Goal: Information Seeking & Learning: Find specific fact

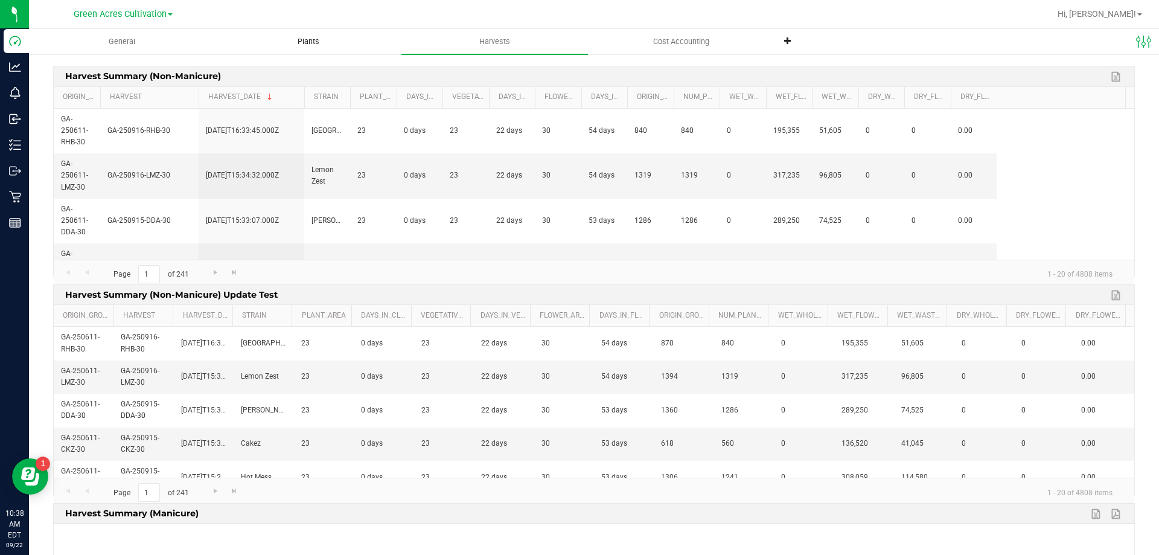
click at [313, 35] on uib-tab-heading "Plants" at bounding box center [308, 42] width 185 height 24
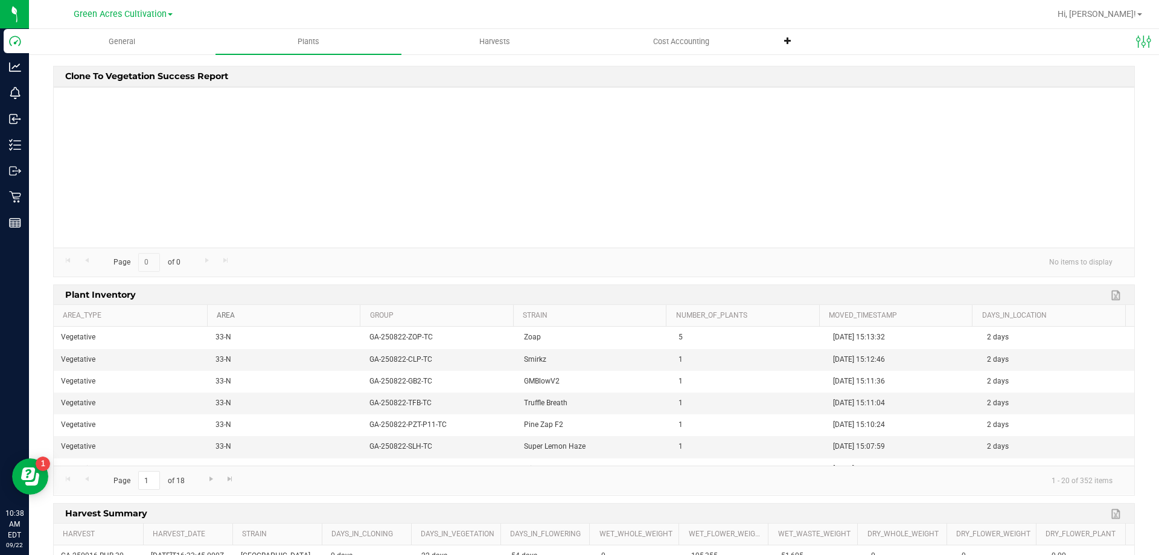
click at [248, 316] on link "Area" at bounding box center [286, 316] width 139 height 10
click at [209, 483] on span "Go to the next page" at bounding box center [211, 479] width 10 height 10
click at [228, 479] on span "Go to the last page" at bounding box center [230, 479] width 10 height 10
click at [88, 481] on span "Go to the previous page" at bounding box center [87, 479] width 10 height 10
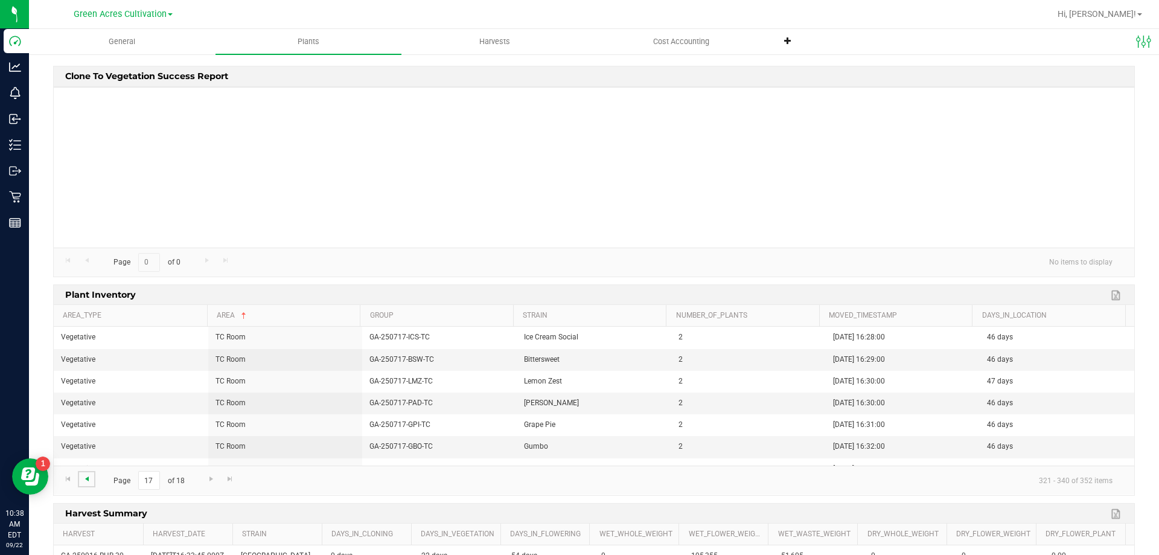
click at [88, 481] on span "Go to the previous page" at bounding box center [87, 479] width 10 height 10
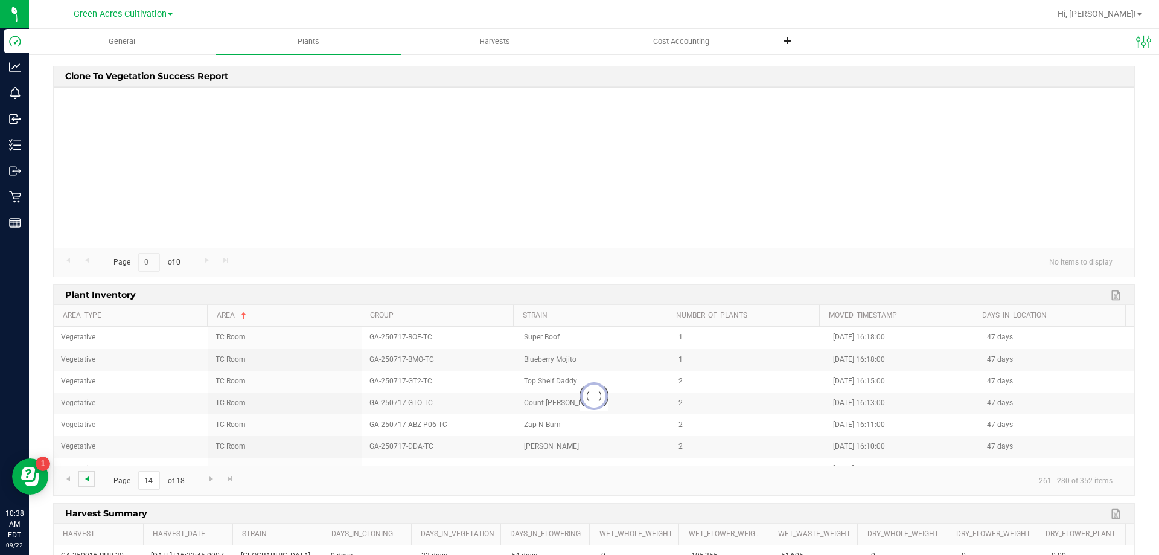
click at [88, 481] on span "Go to the previous page" at bounding box center [87, 479] width 10 height 10
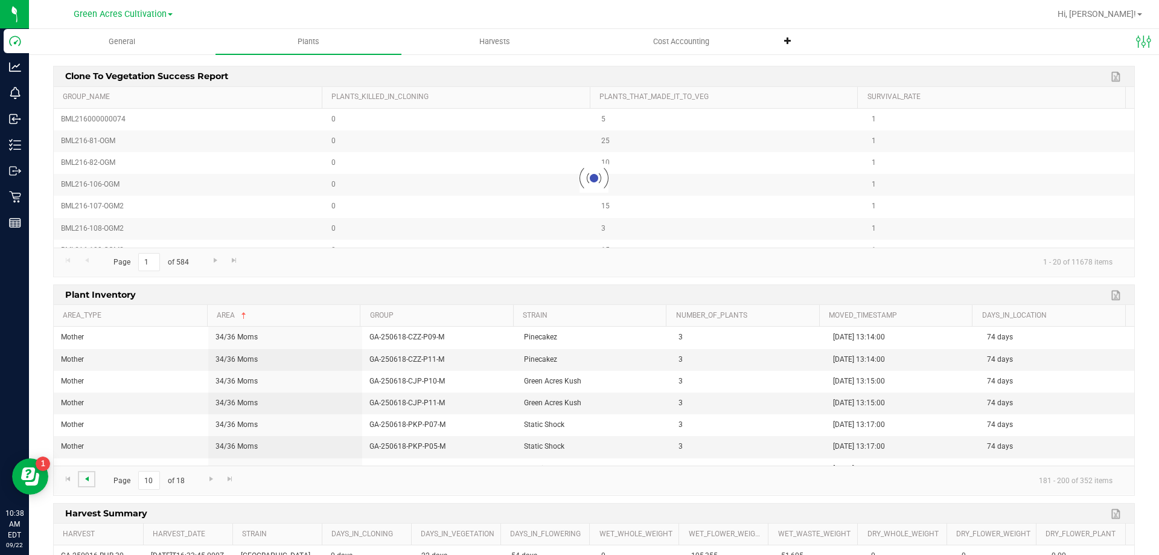
click at [88, 481] on span "Go to the previous page" at bounding box center [87, 479] width 10 height 10
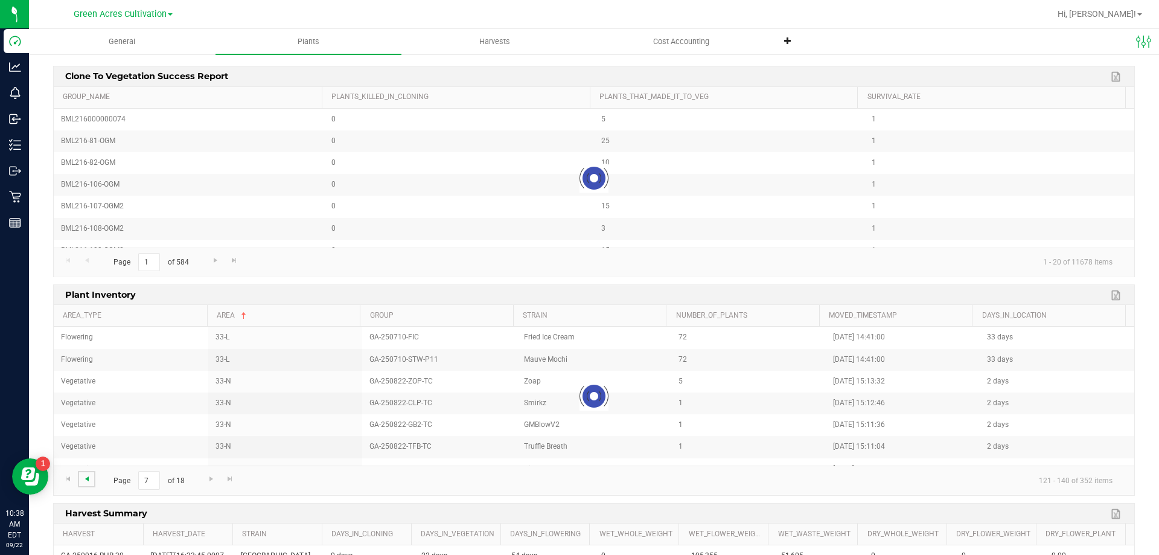
click at [88, 481] on span "Go to the previous page" at bounding box center [87, 479] width 10 height 10
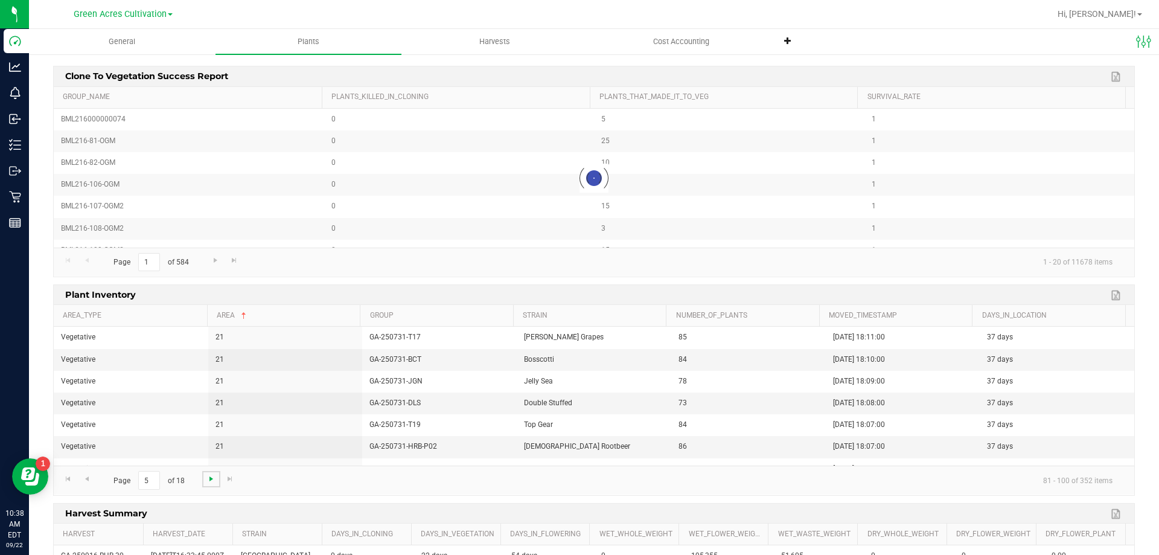
click at [215, 479] on span "Go to the next page" at bounding box center [211, 479] width 10 height 10
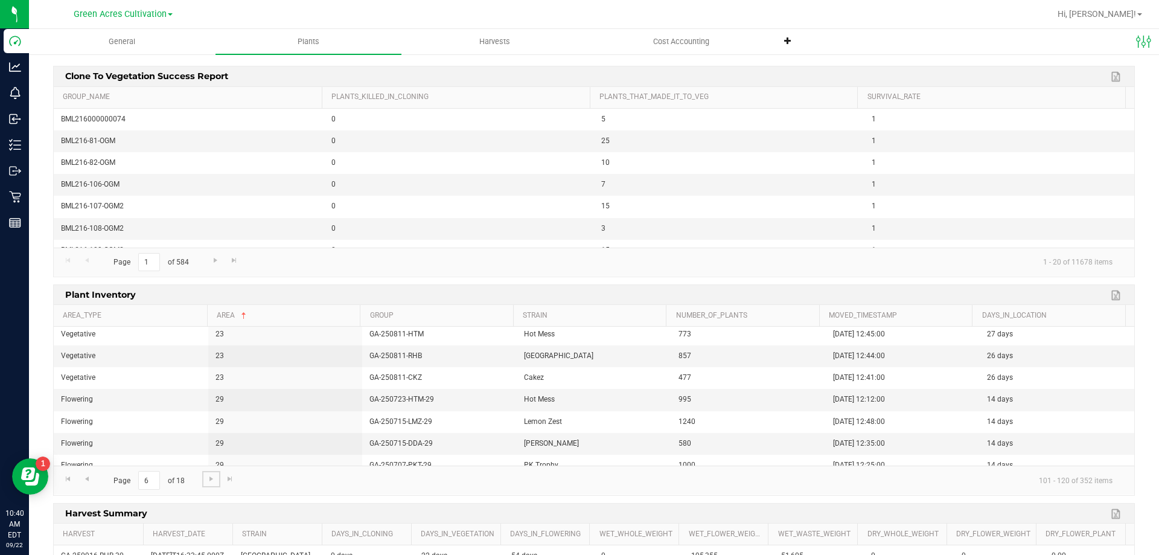
scroll to position [47, 0]
click at [130, 14] on span "Green Acres Cultivation" at bounding box center [120, 14] width 93 height 11
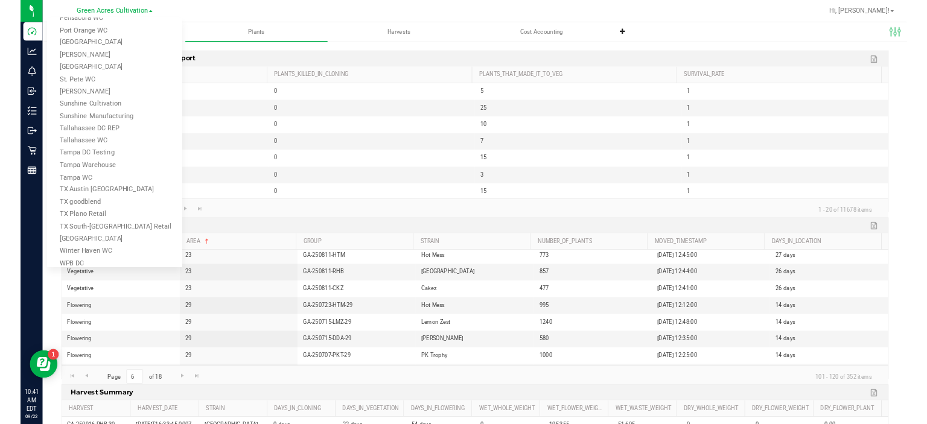
scroll to position [671, 0]
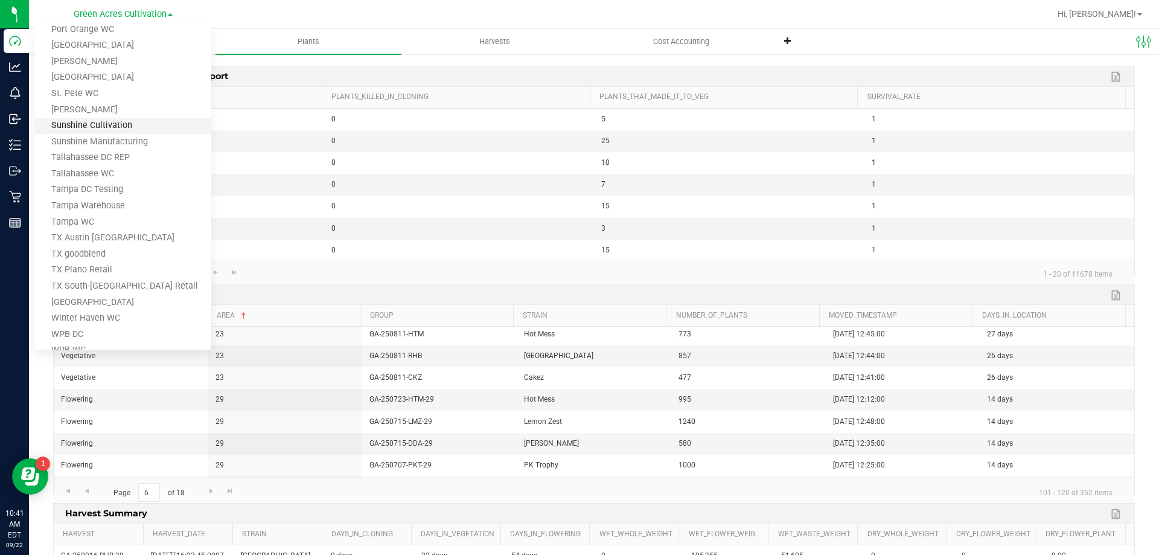
click at [168, 121] on link "Sunshine Cultivation" at bounding box center [123, 126] width 176 height 16
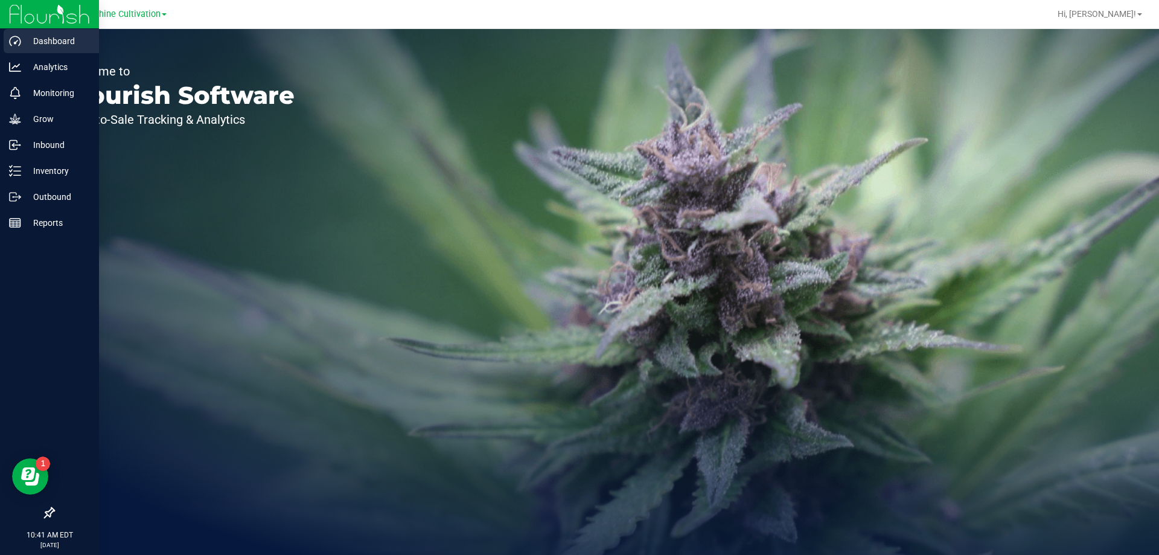
click at [14, 49] on div "Dashboard" at bounding box center [51, 41] width 95 height 24
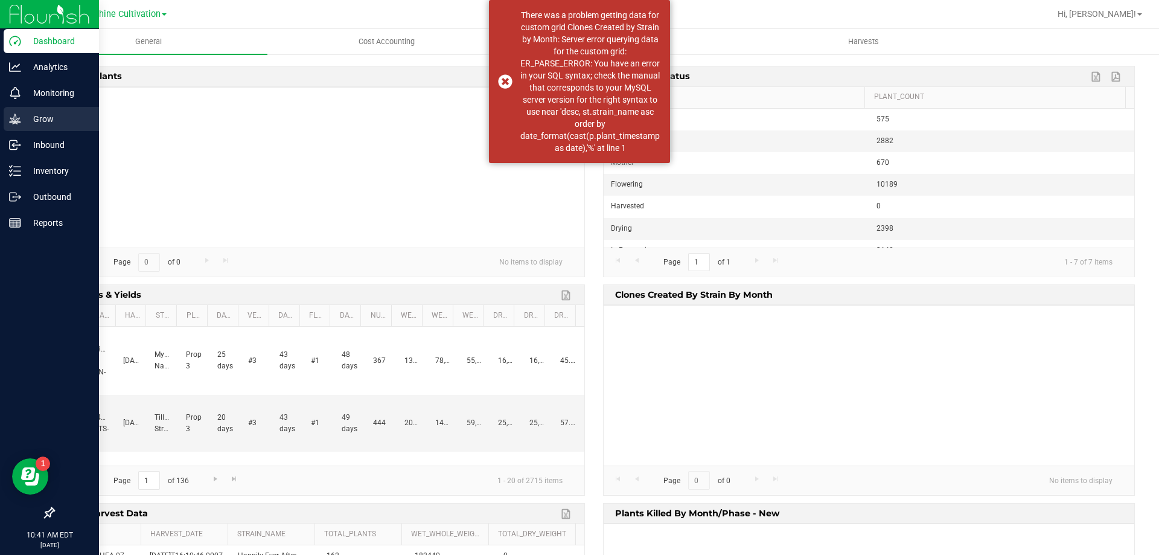
click at [40, 122] on p "Grow" at bounding box center [57, 119] width 72 height 14
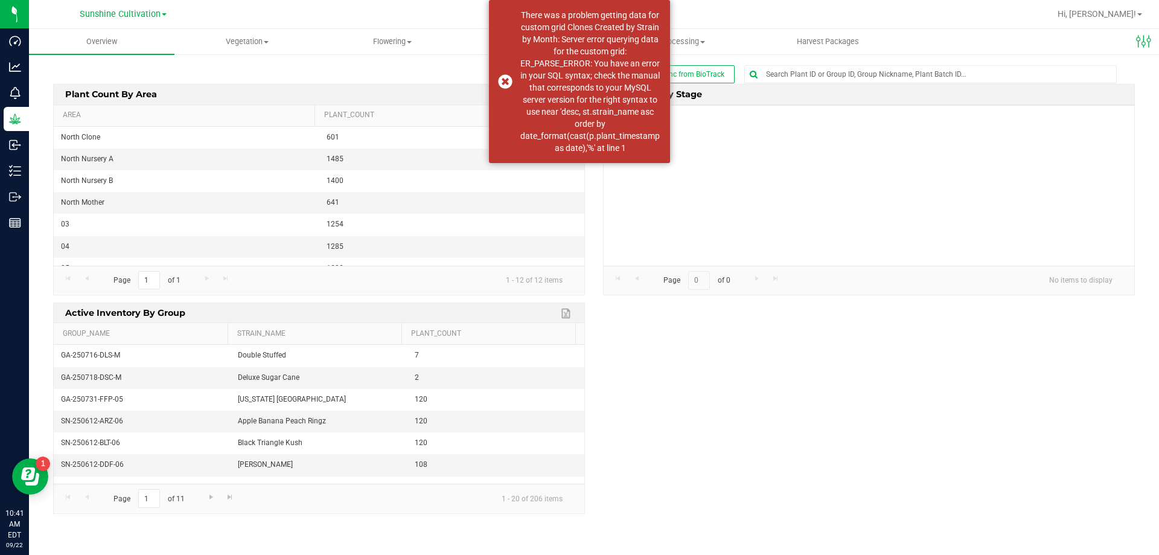
click at [470, 43] on span "Harvest" at bounding box center [537, 41] width 144 height 11
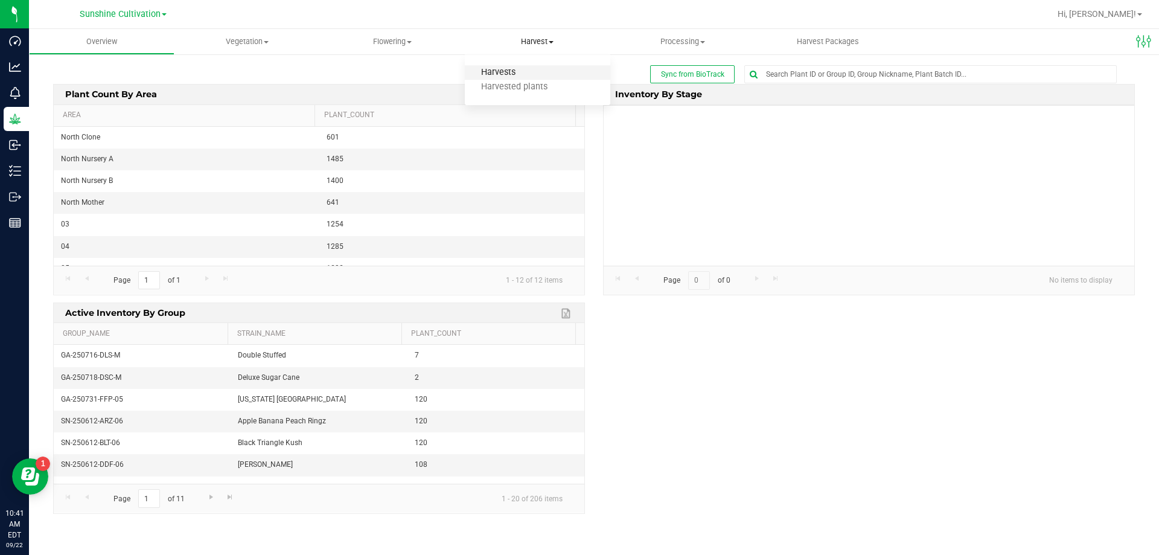
click at [491, 68] on span "Harvests" at bounding box center [498, 73] width 67 height 10
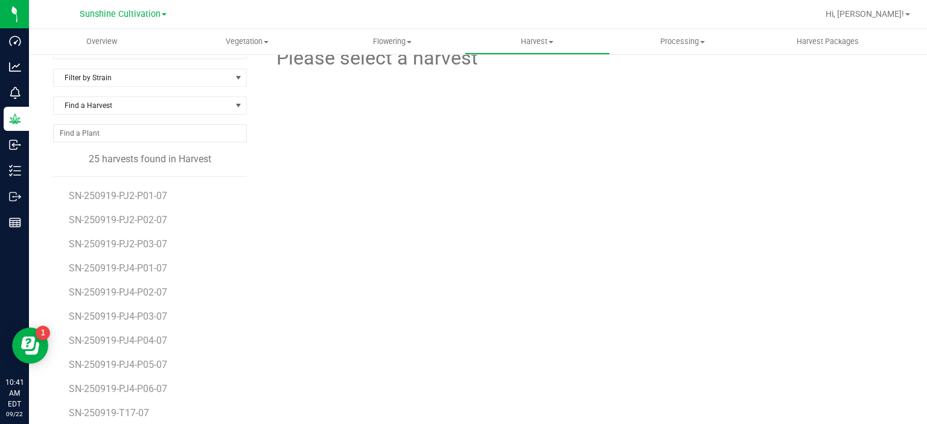
scroll to position [60, 0]
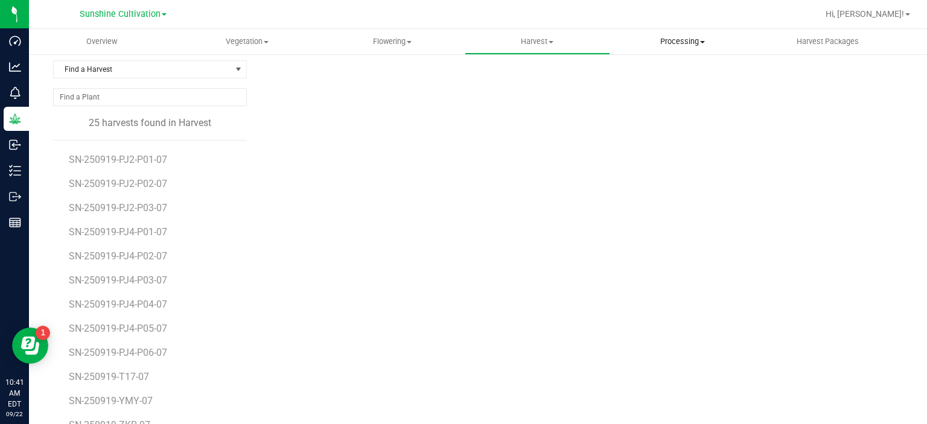
click at [674, 45] on span "Processing" at bounding box center [683, 41] width 144 height 11
click at [677, 70] on span "Processing harvests" at bounding box center [666, 73] width 112 height 10
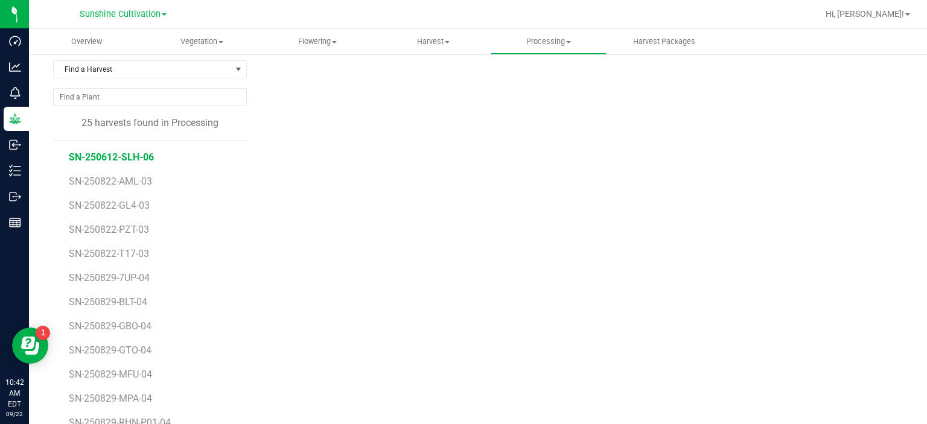
click at [118, 160] on span "SN-250612-SLH-06" at bounding box center [111, 156] width 85 height 11
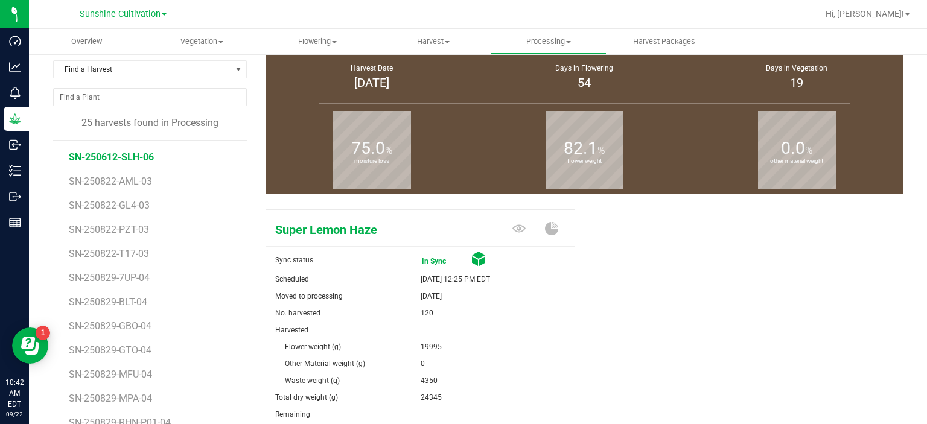
drag, startPoint x: 235, startPoint y: 183, endPoint x: 234, endPoint y: 199, distance: 15.7
click at [234, 199] on ul "SN-250612-SLH-06 SN-250822-AML-03 SN-250822-GL4-03 SN-250822-PZT-03 SN-250822-T…" at bounding box center [158, 292] width 178 height 302
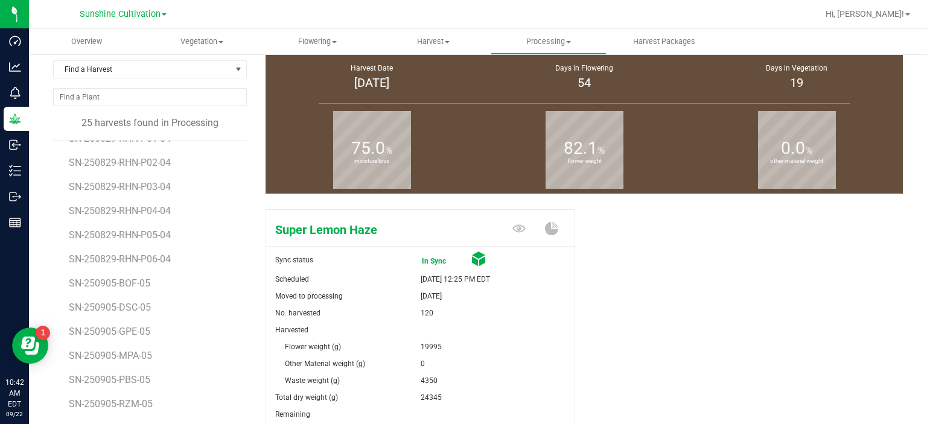
scroll to position [309, 0]
click at [534, 40] on span "Processing" at bounding box center [548, 41] width 114 height 11
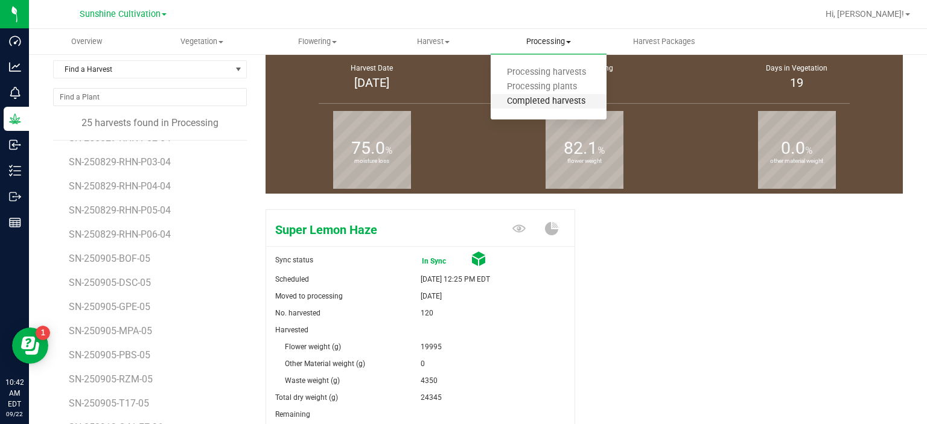
click at [564, 98] on span "Completed harvests" at bounding box center [546, 102] width 111 height 10
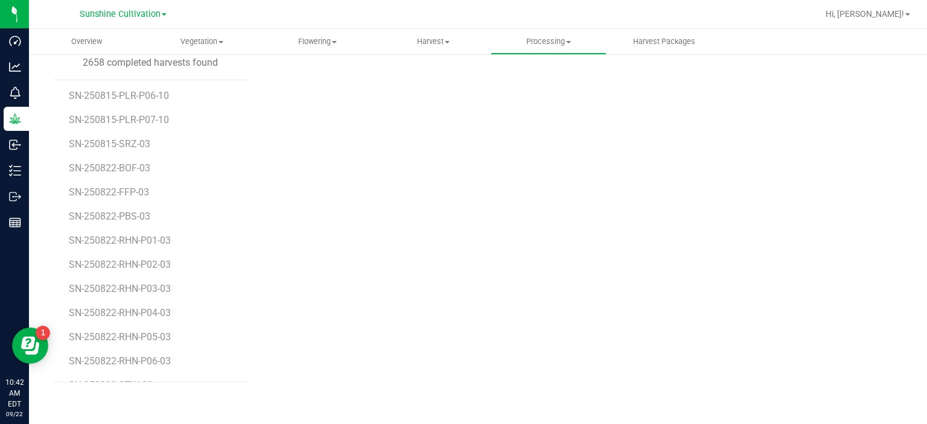
scroll to position [63780, 0]
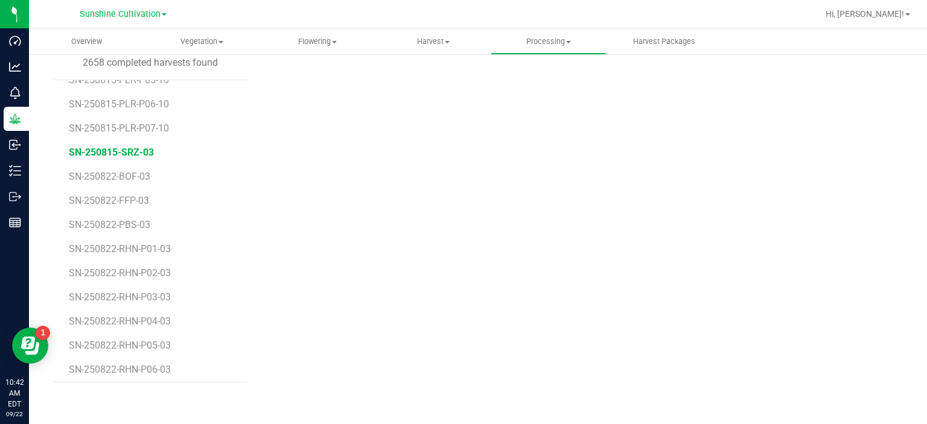
click at [140, 147] on span "SN-250815-SRZ-03" at bounding box center [111, 152] width 85 height 11
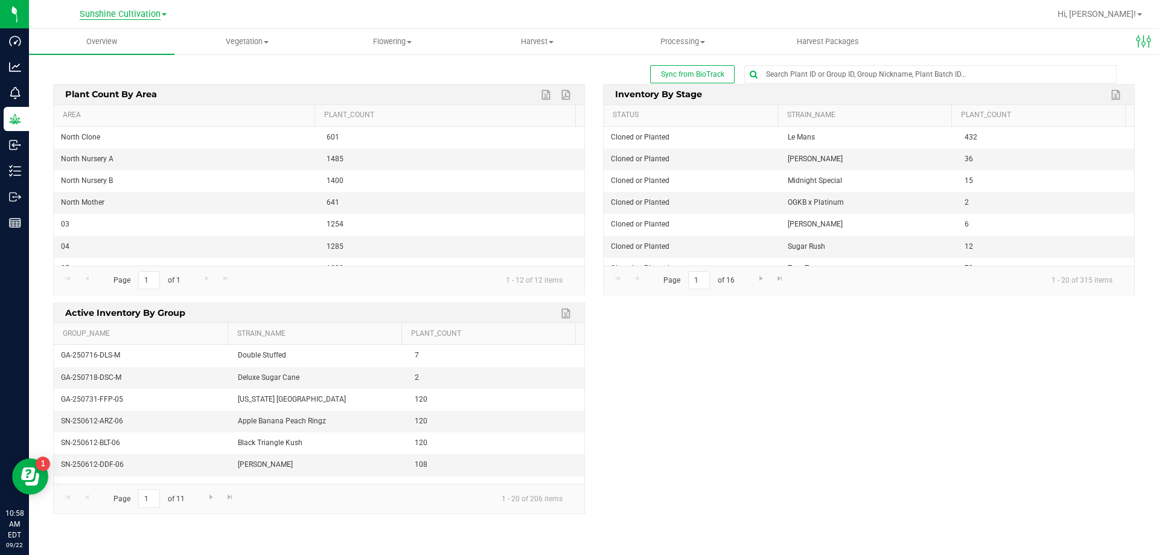
click at [124, 9] on span "Sunshine Cultivation" at bounding box center [120, 14] width 81 height 11
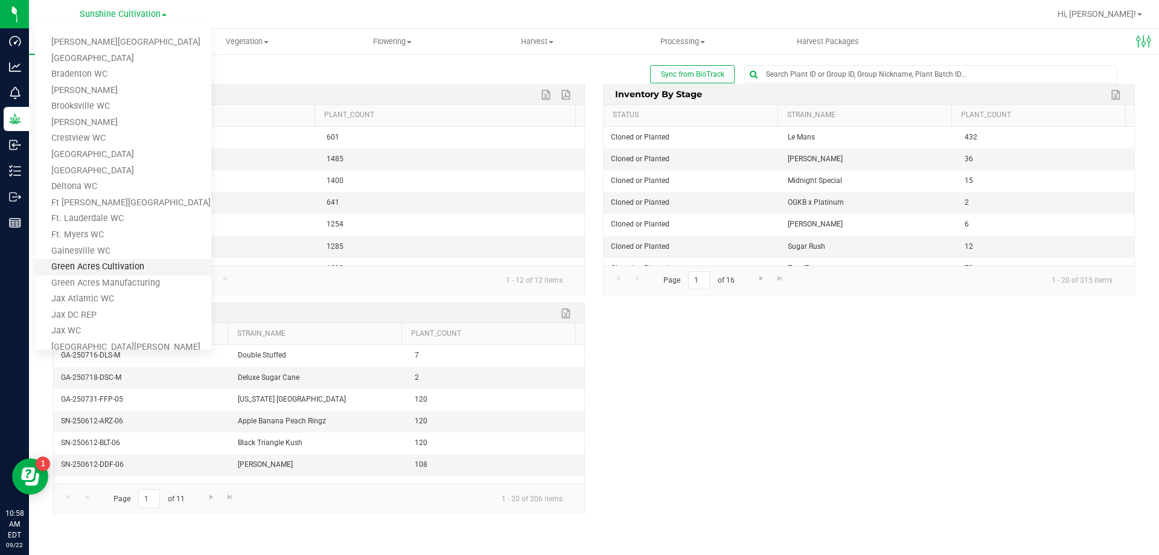
click at [133, 261] on link "Green Acres Cultivation" at bounding box center [123, 267] width 176 height 16
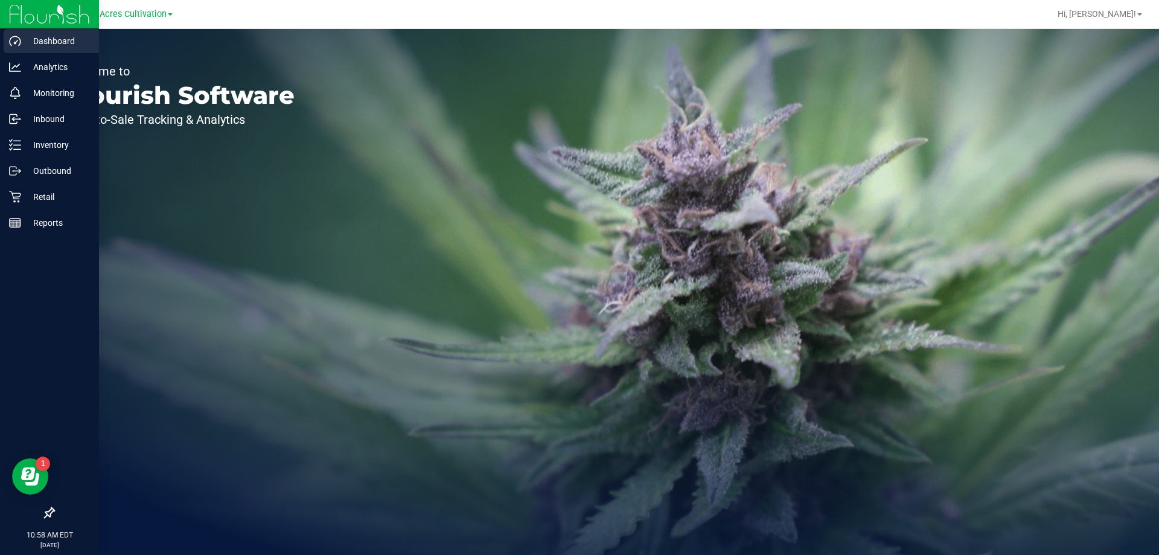
click at [25, 48] on p "Dashboard" at bounding box center [57, 41] width 72 height 14
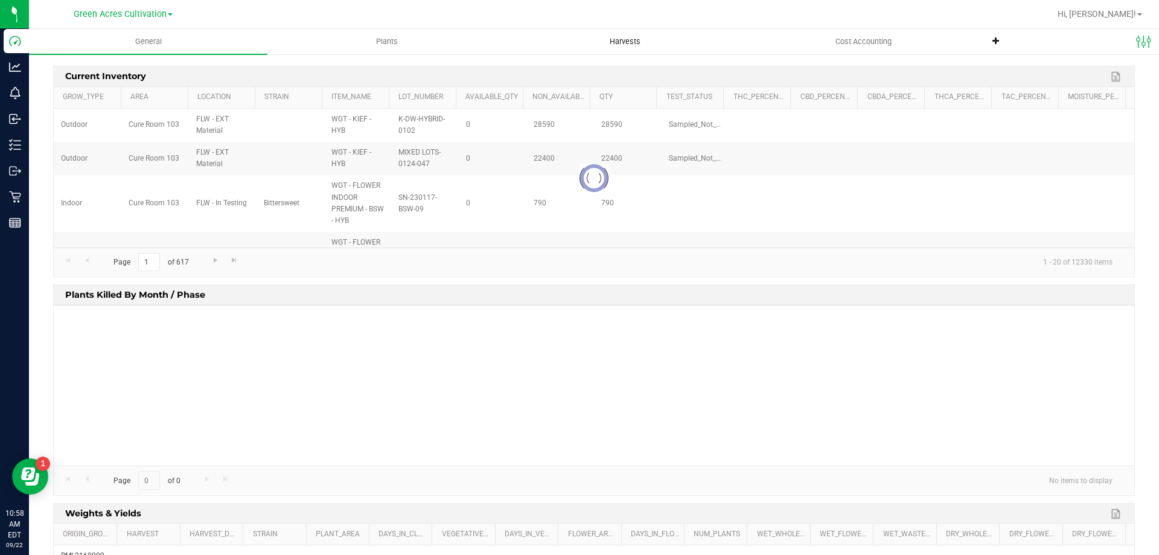
click at [588, 41] on uib-tab-heading "Harvests" at bounding box center [624, 42] width 237 height 24
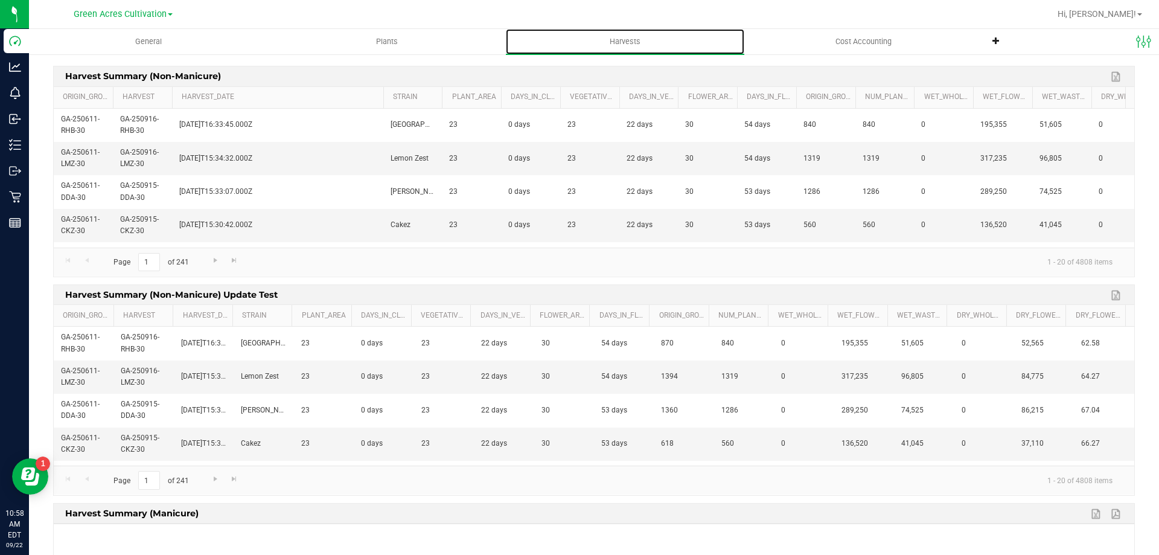
drag, startPoint x: 228, startPoint y: 100, endPoint x: 385, endPoint y: 99, distance: 156.9
click at [385, 99] on div "Origin_Group Harvest Harvest_Date Strain Plant_Area Days_in_Cloning Vegetative_…" at bounding box center [590, 97] width 1072 height 21
click at [316, 94] on link "Harvest_Date" at bounding box center [281, 97] width 199 height 10
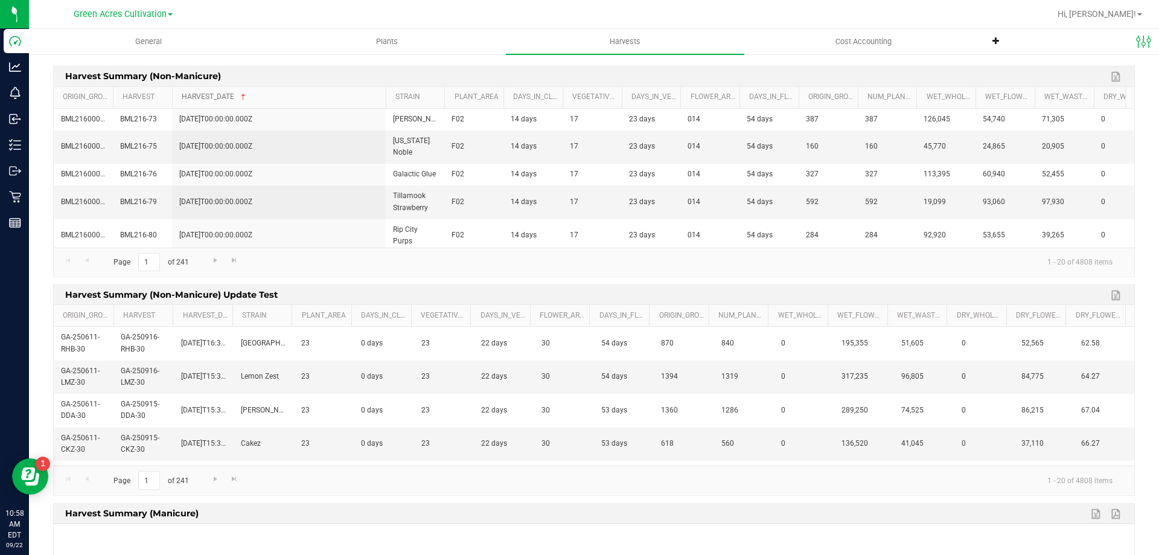
click at [282, 94] on link "Harvest_Date" at bounding box center [281, 97] width 199 height 10
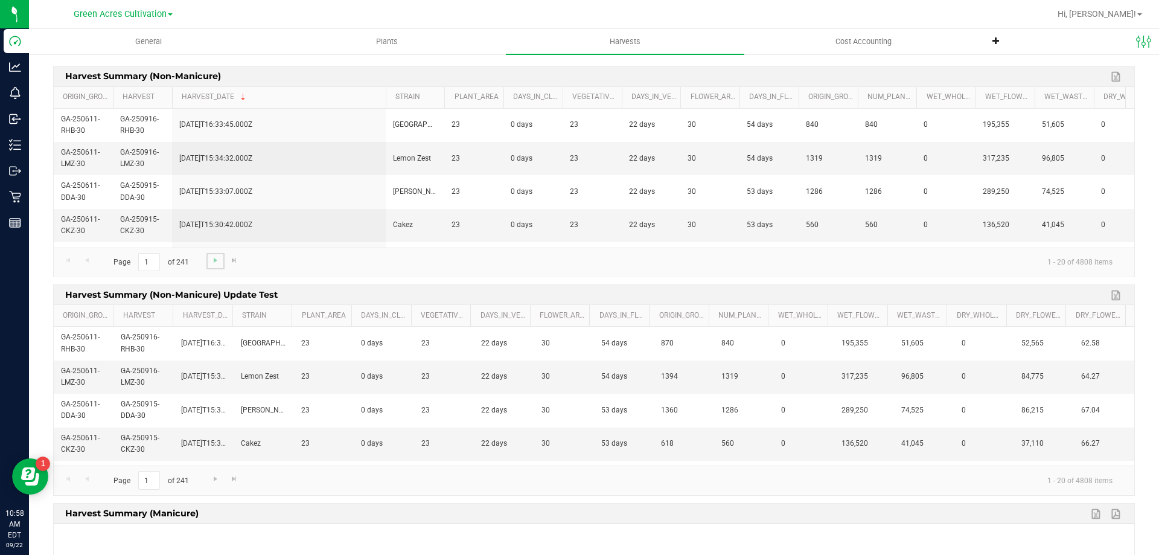
click at [208, 260] on link "Go to the next page" at bounding box center [215, 261] width 18 height 16
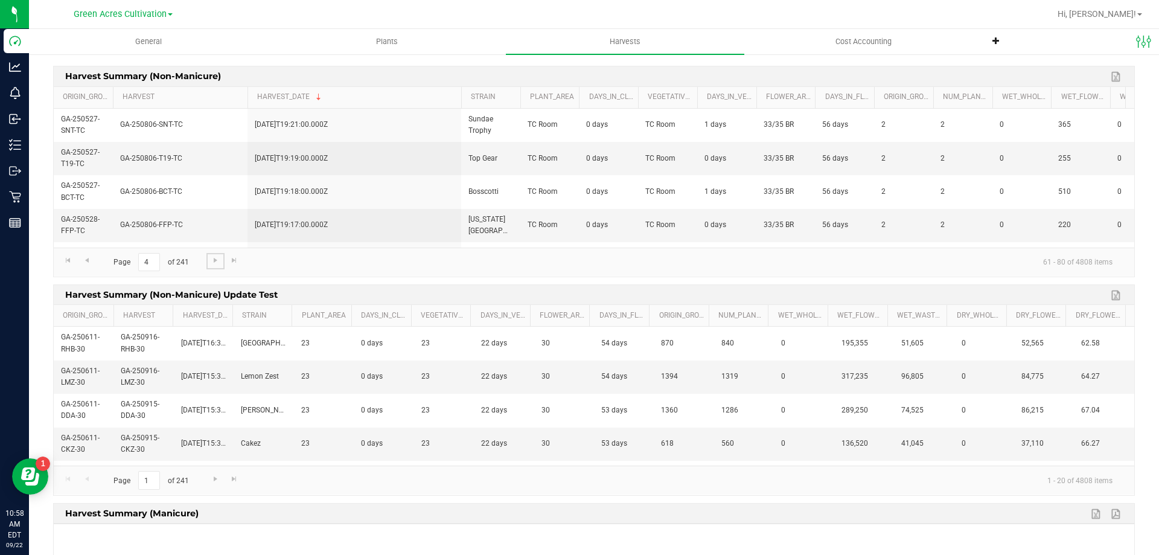
drag, startPoint x: 170, startPoint y: 98, endPoint x: 249, endPoint y: 90, distance: 79.5
click at [249, 90] on div "Origin_Group Harvest Harvest_Date Strain Plant_Area Days_in_Cloning Vegetative_…" at bounding box center [590, 97] width 1072 height 21
click at [199, 97] on link "Harvest" at bounding box center [183, 97] width 120 height 10
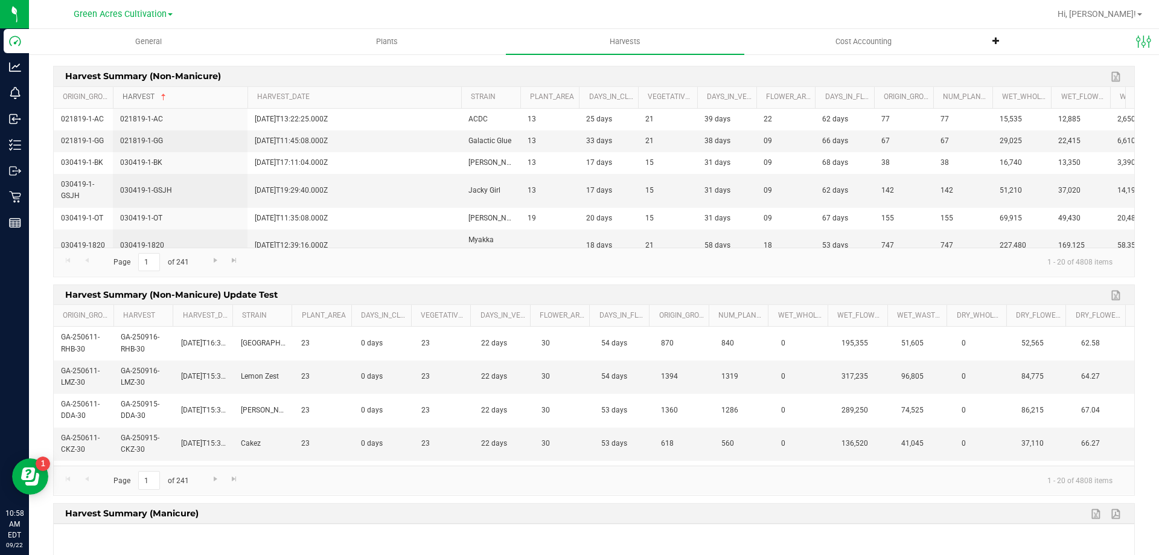
click at [199, 98] on link "Harvest" at bounding box center [183, 97] width 120 height 10
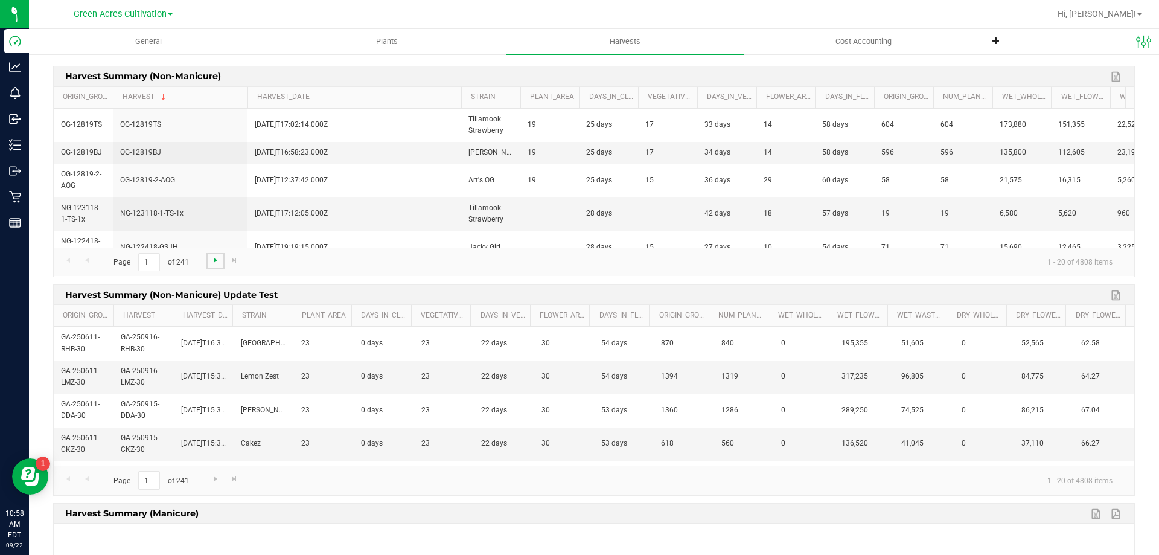
click at [218, 264] on span "Go to the next page" at bounding box center [216, 260] width 10 height 10
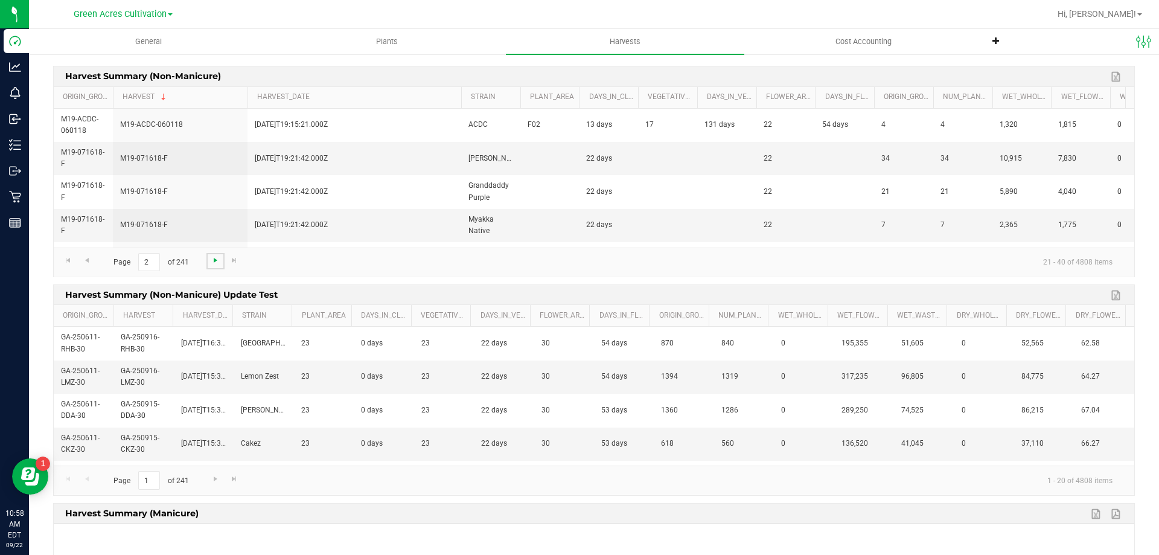
click at [218, 264] on span "Go to the next page" at bounding box center [216, 260] width 10 height 10
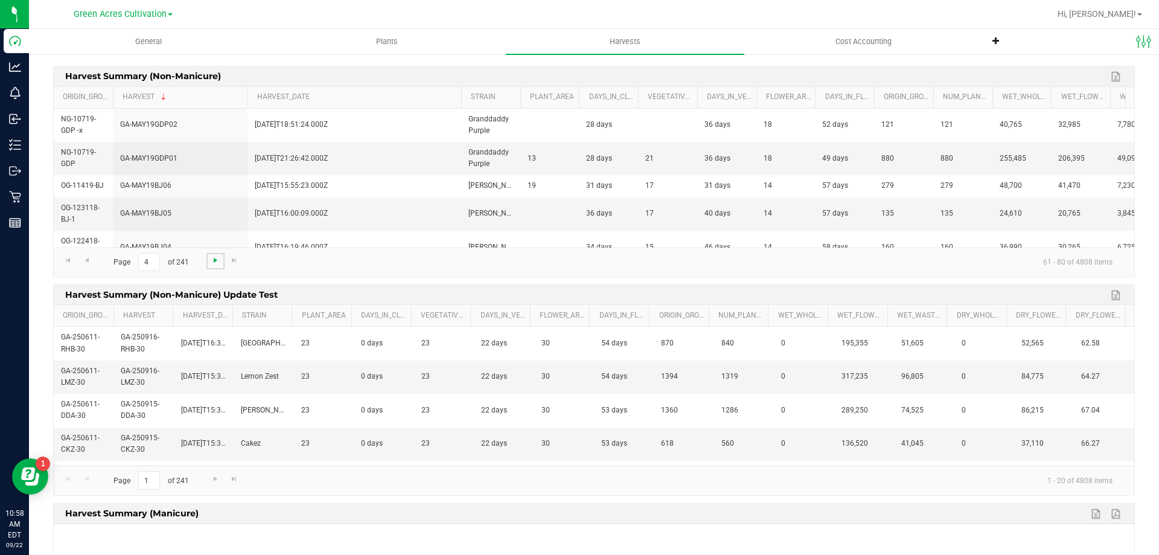
click at [218, 264] on span "Go to the next page" at bounding box center [216, 260] width 10 height 10
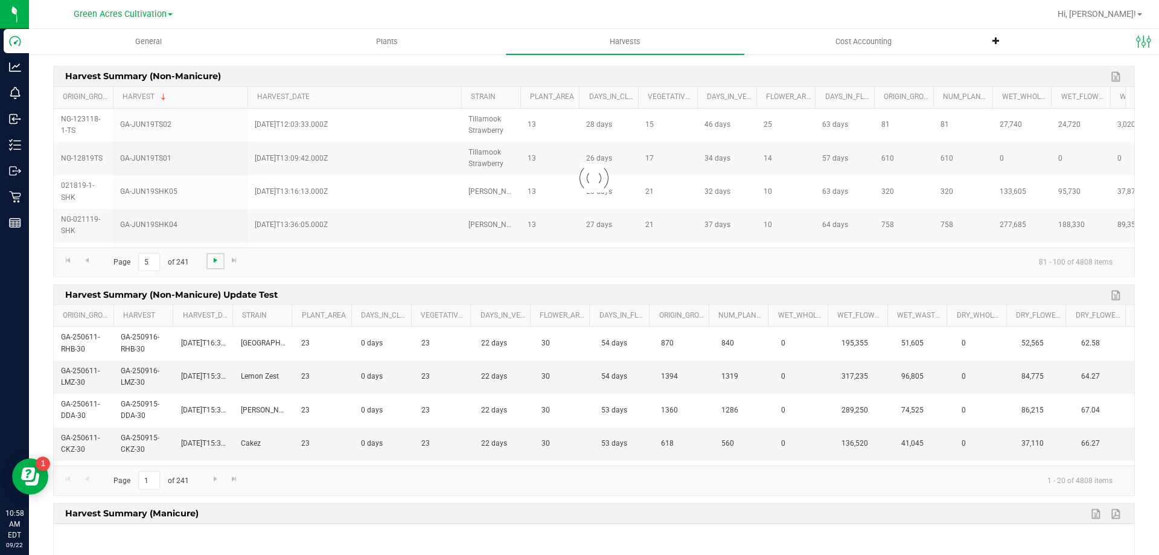
click at [218, 264] on span "Go to the next page" at bounding box center [216, 260] width 10 height 10
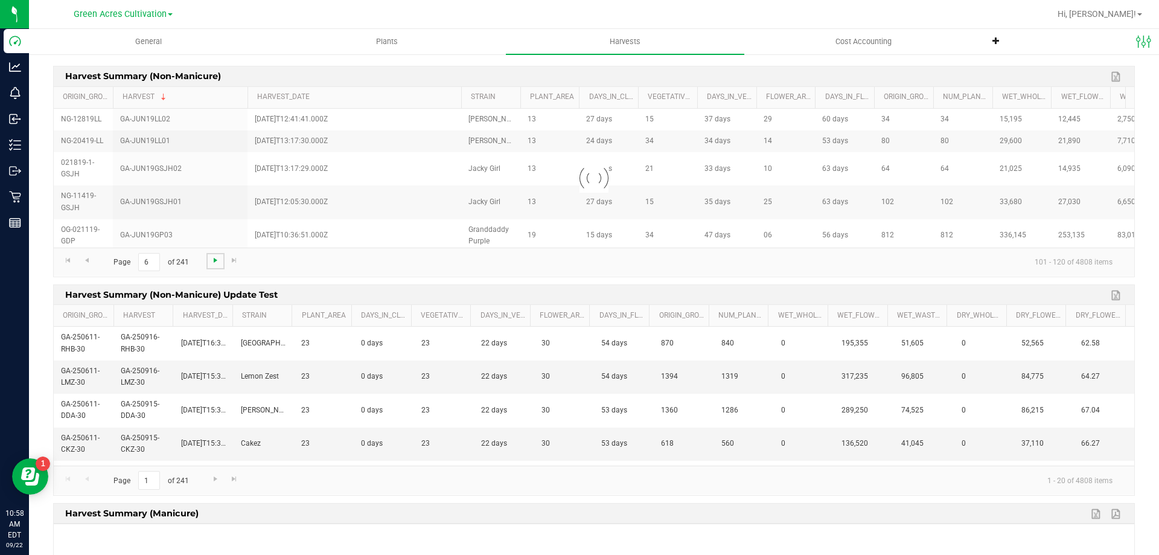
click at [218, 264] on span "Go to the next page" at bounding box center [216, 260] width 10 height 10
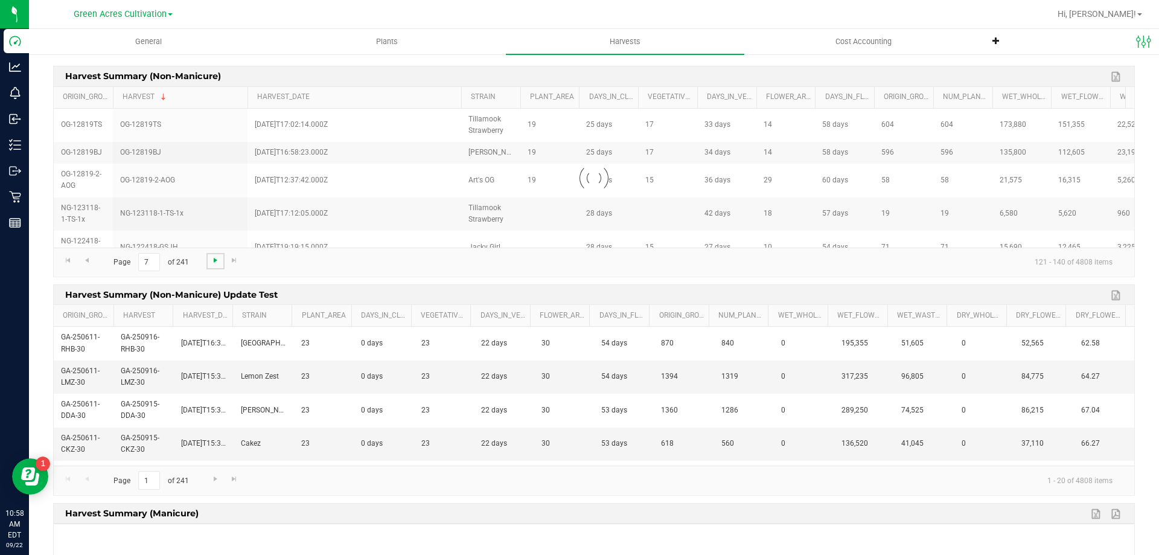
click at [218, 264] on span "Go to the next page" at bounding box center [216, 260] width 10 height 10
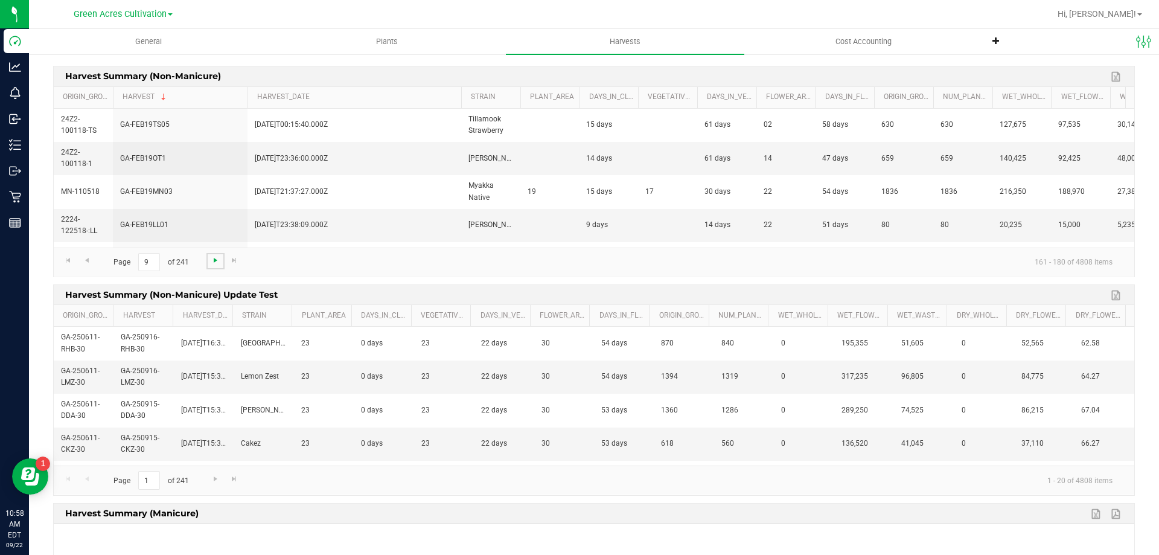
click at [217, 264] on span "Go to the next page" at bounding box center [216, 260] width 10 height 10
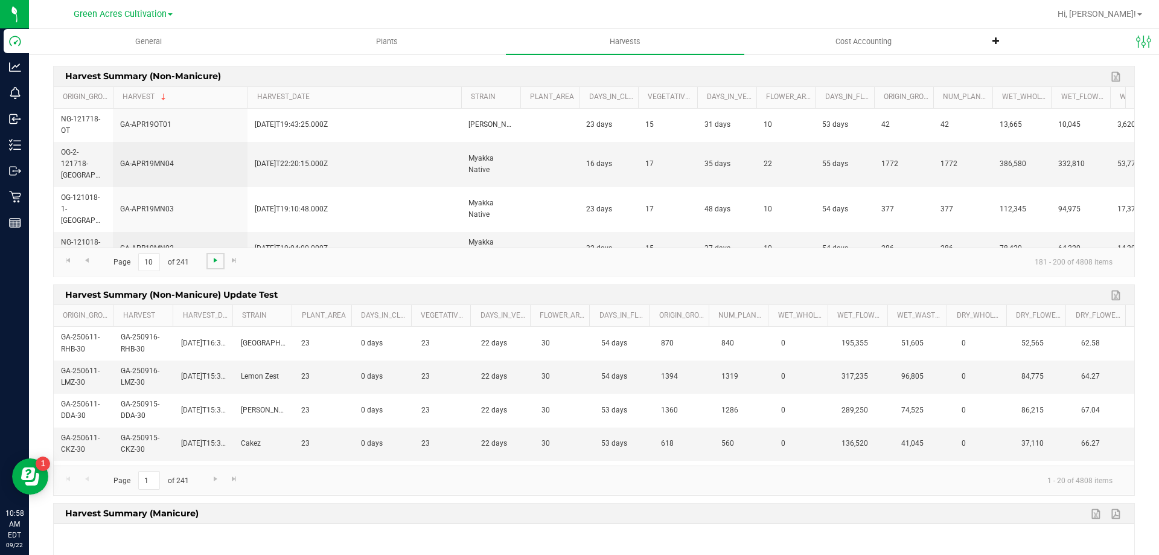
click at [214, 263] on span "Go to the next page" at bounding box center [216, 260] width 10 height 10
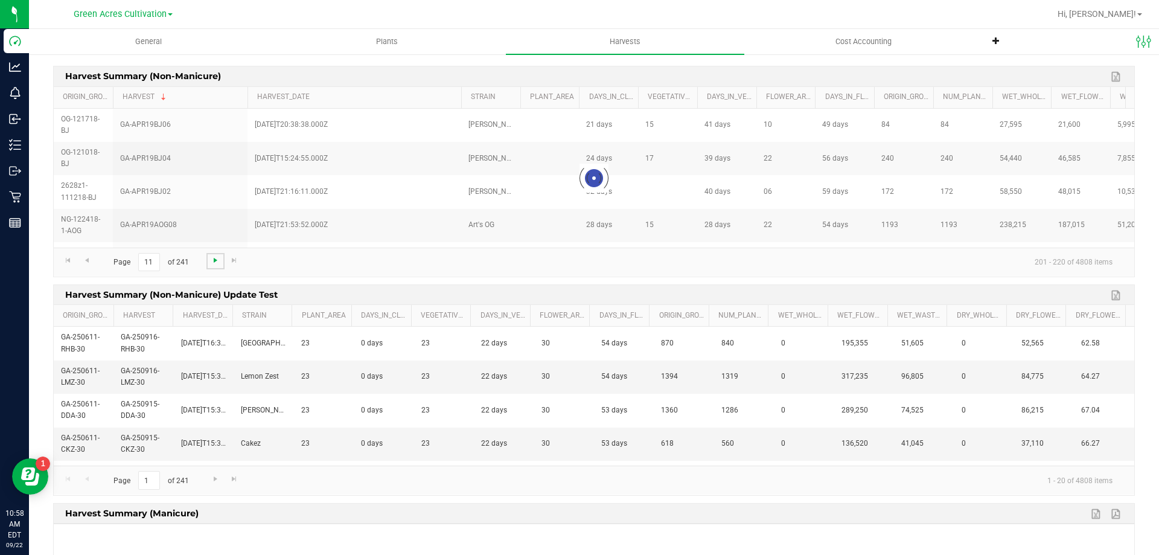
click at [214, 263] on span "Go to the next page" at bounding box center [216, 260] width 10 height 10
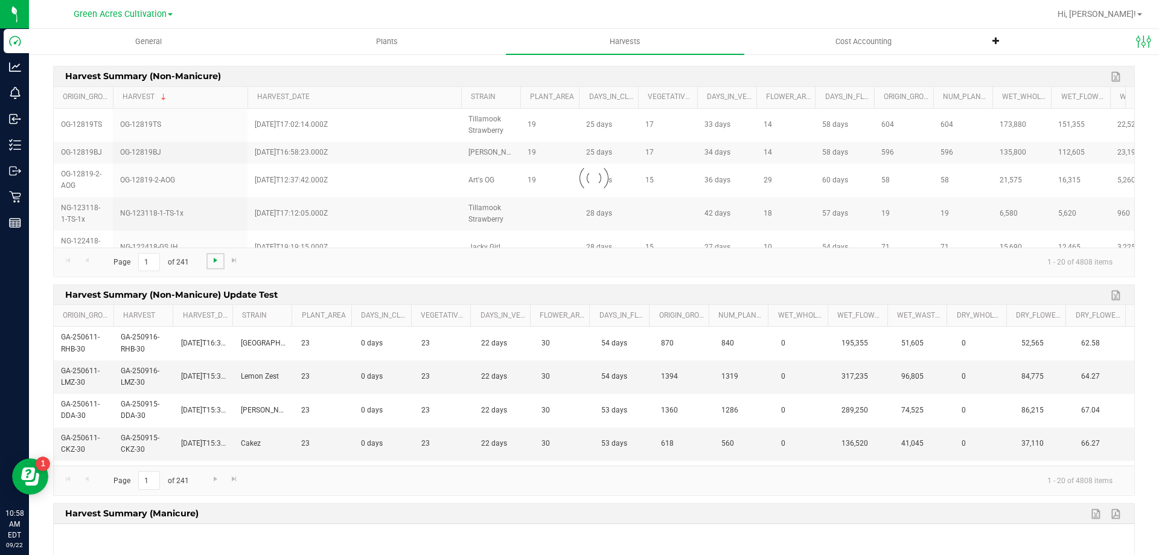
click at [214, 263] on span "Go to the next page" at bounding box center [216, 260] width 10 height 10
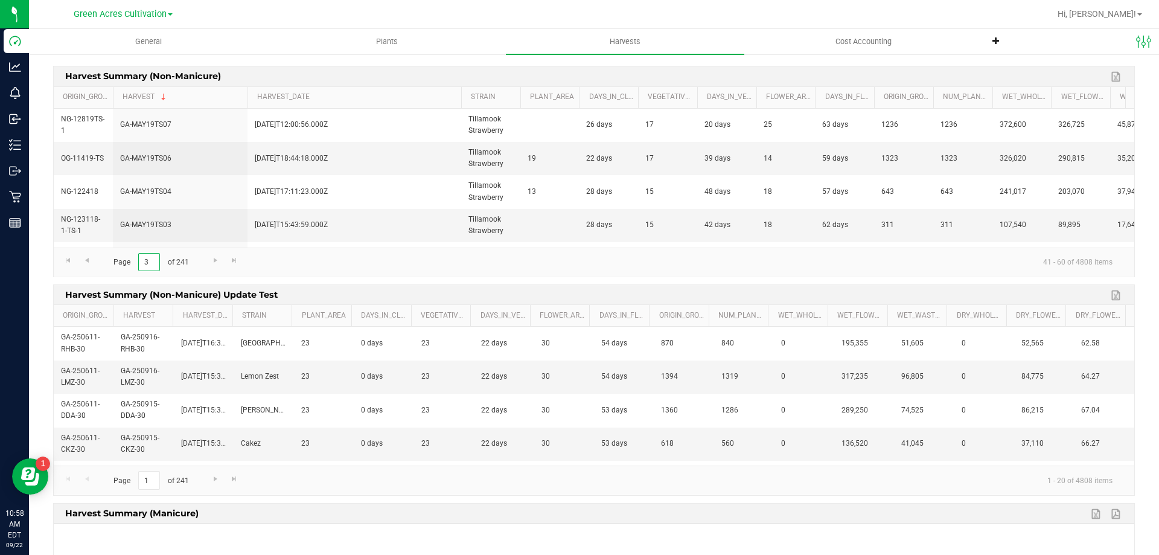
click at [153, 264] on input "3" at bounding box center [149, 262] width 22 height 19
type input "30"
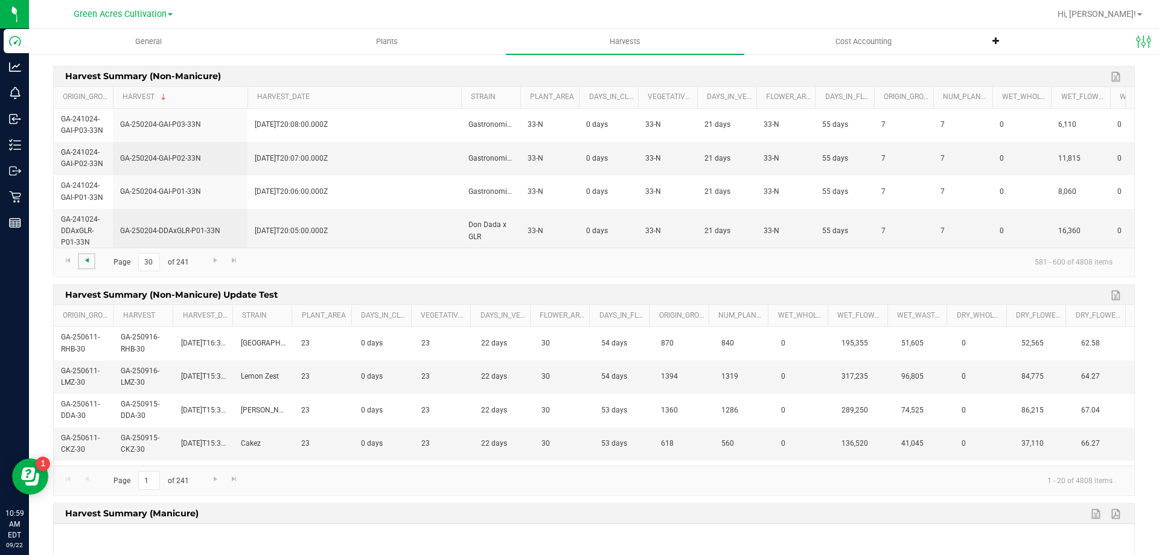
click at [88, 263] on span "Go to the previous page" at bounding box center [87, 260] width 10 height 10
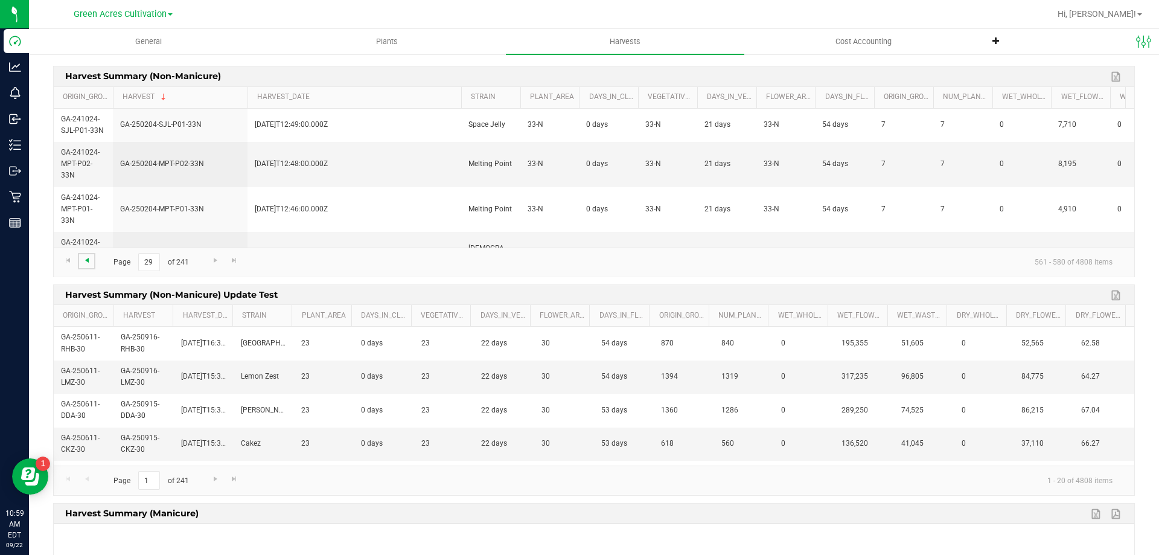
click at [88, 263] on span "Go to the previous page" at bounding box center [87, 260] width 10 height 10
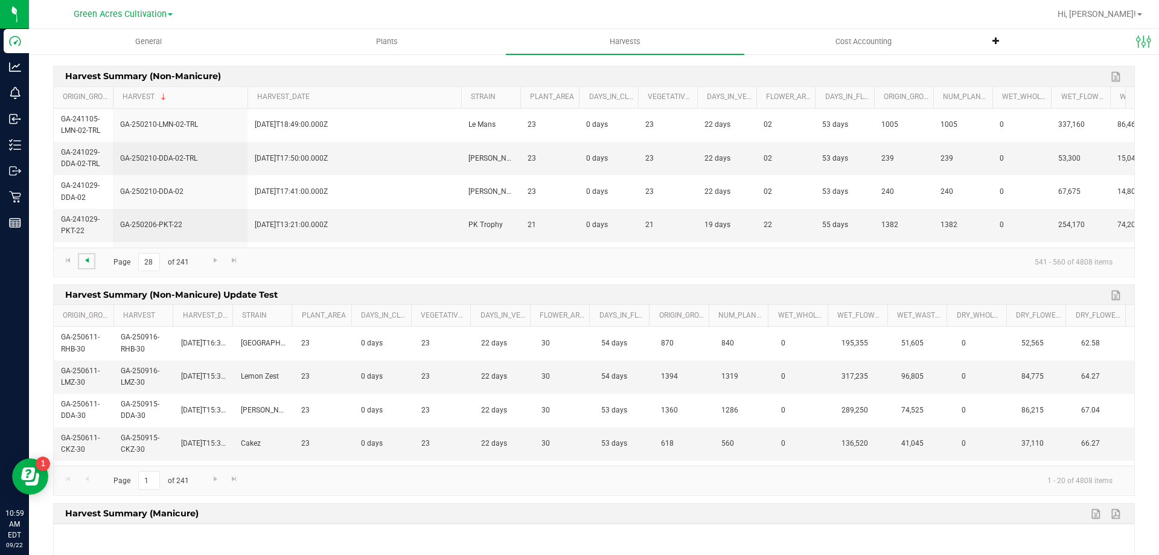
click at [88, 263] on span "Go to the previous page" at bounding box center [87, 260] width 10 height 10
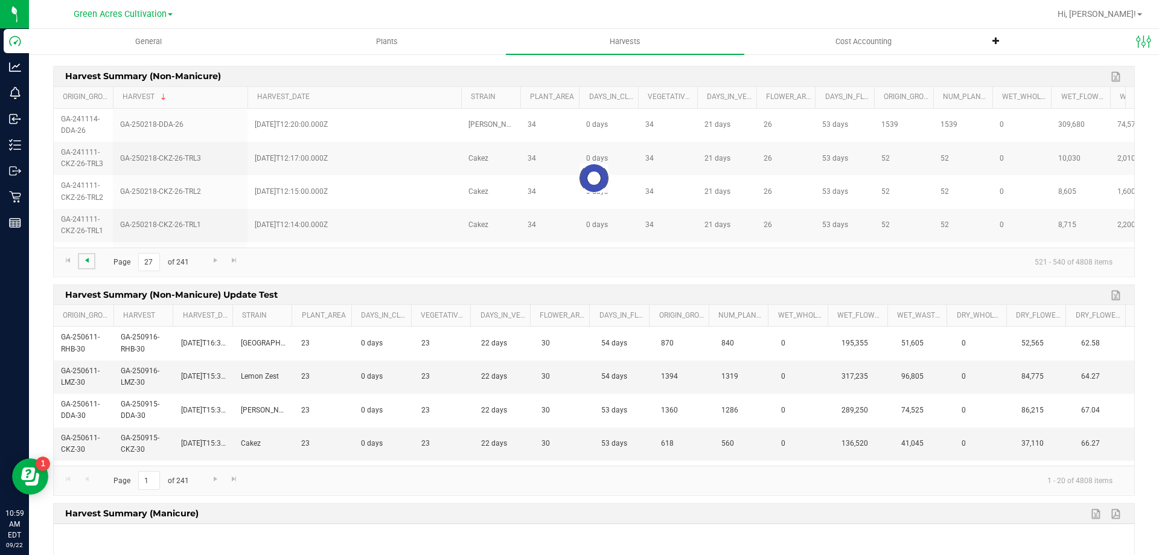
click at [88, 263] on span "Go to the previous page" at bounding box center [87, 260] width 10 height 10
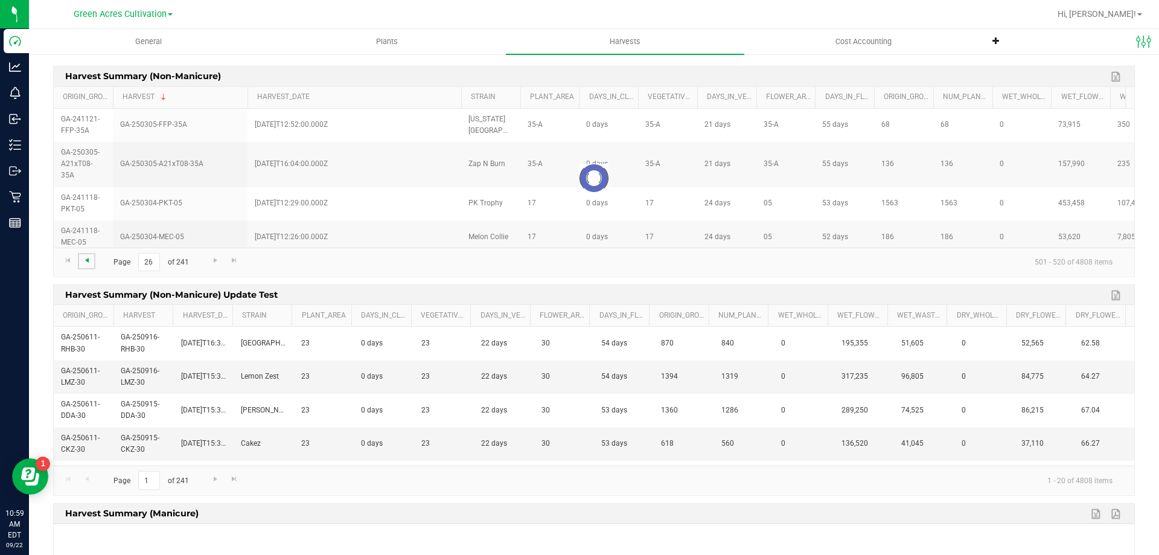
click at [88, 263] on span "Go to the previous page" at bounding box center [87, 260] width 10 height 10
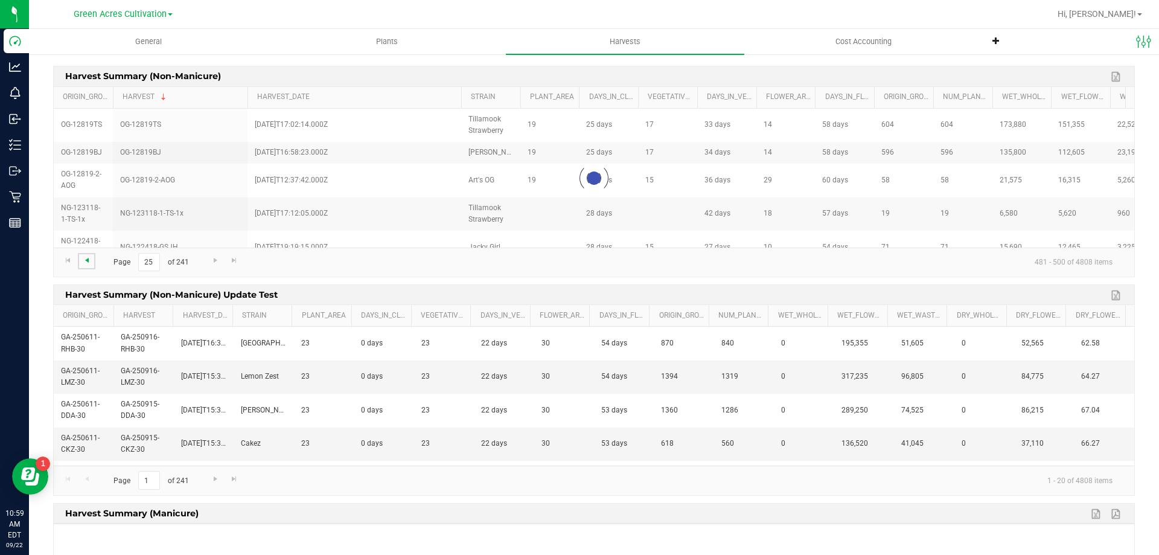
click at [88, 263] on span "Go to the previous page" at bounding box center [87, 260] width 10 height 10
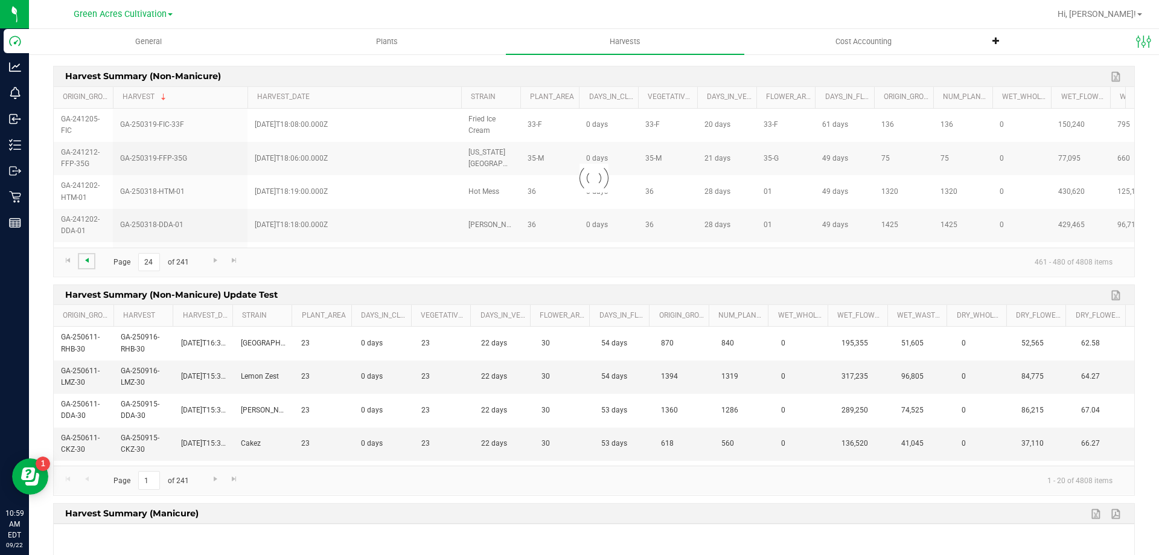
click at [88, 263] on span "Go to the previous page" at bounding box center [87, 260] width 10 height 10
click at [88, 266] on link "Go to the previous page" at bounding box center [87, 261] width 18 height 16
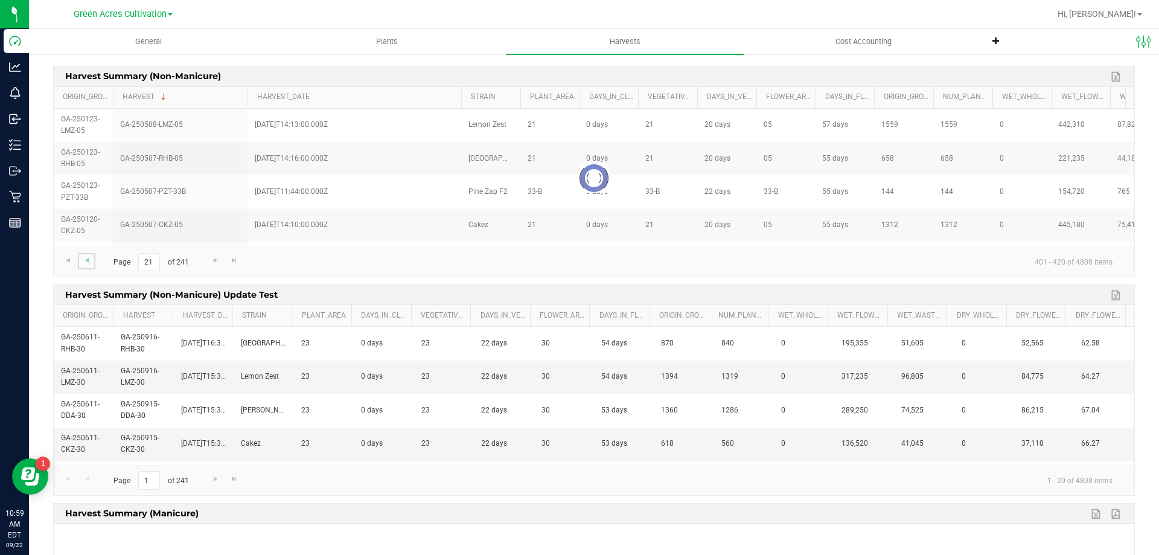
click at [88, 266] on link "Go to the previous page" at bounding box center [87, 261] width 18 height 16
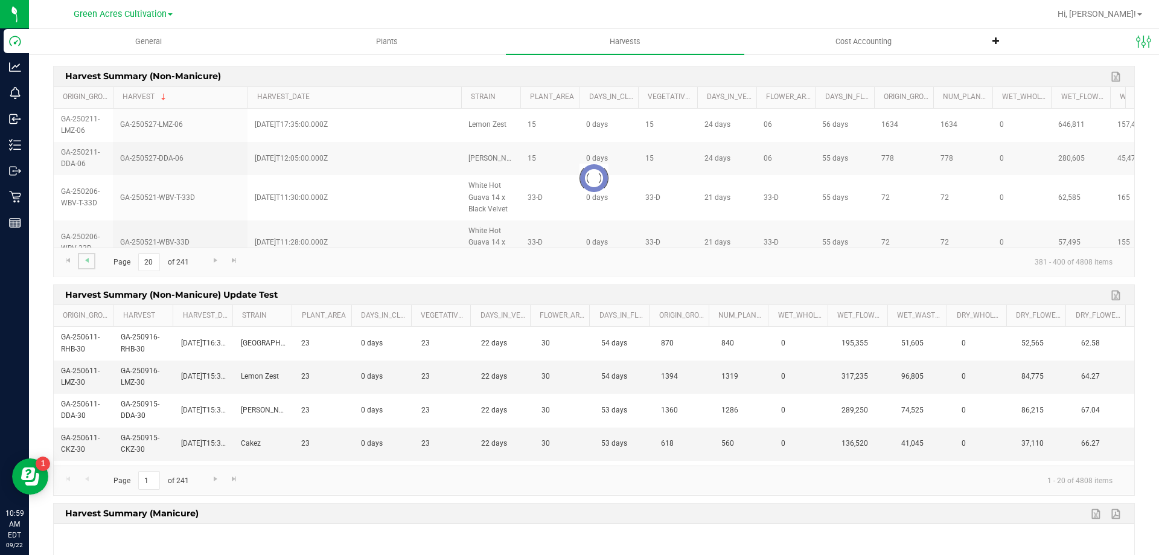
click at [88, 266] on link "Go to the previous page" at bounding box center [87, 261] width 18 height 16
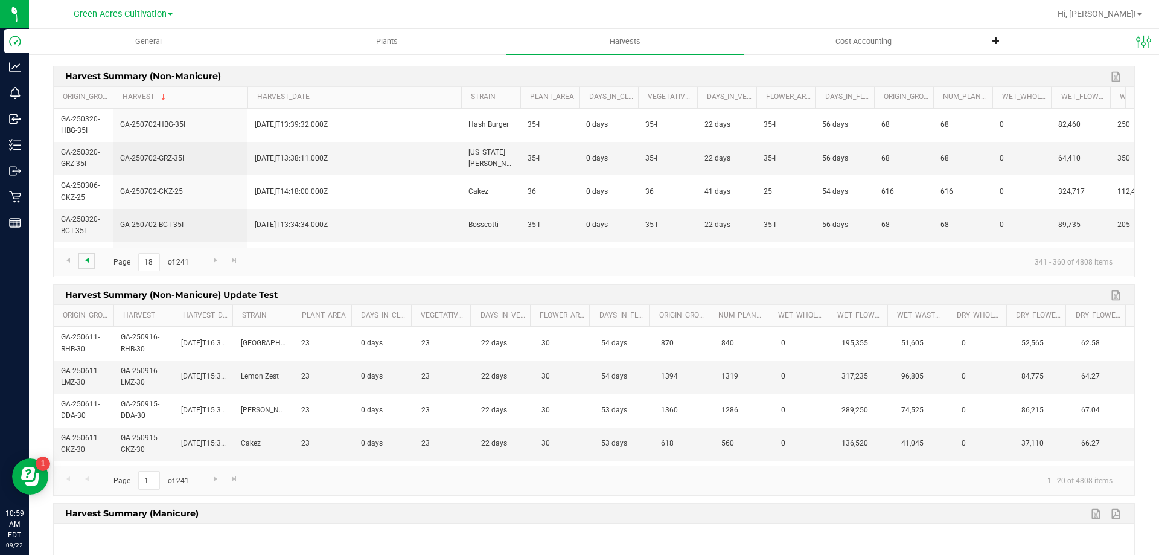
click at [91, 264] on span "Go to the previous page" at bounding box center [87, 260] width 10 height 10
click at [90, 264] on span "Go to the previous page" at bounding box center [87, 260] width 10 height 10
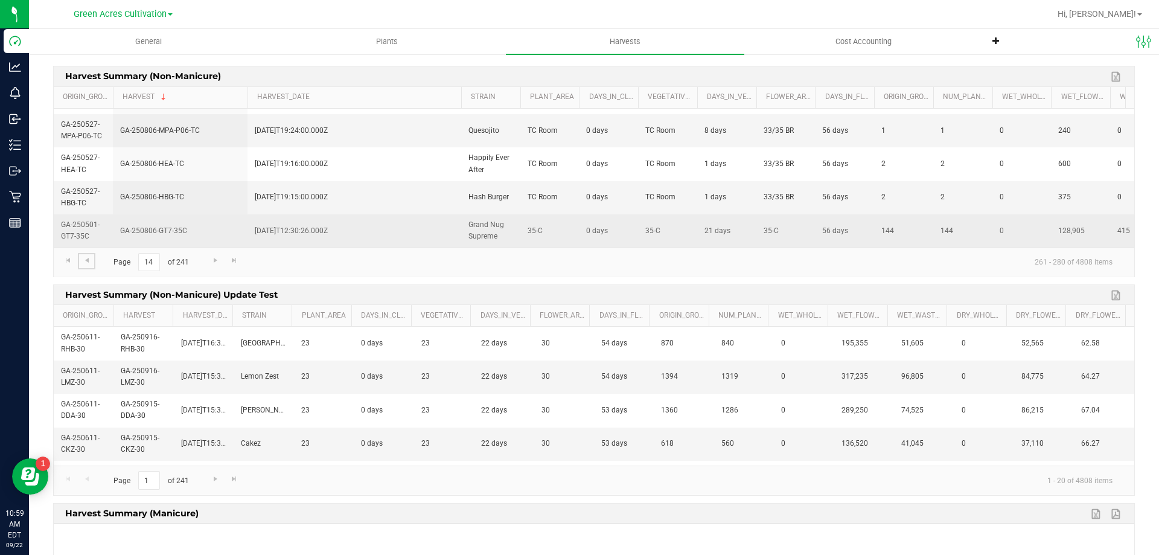
scroll to position [302, 0]
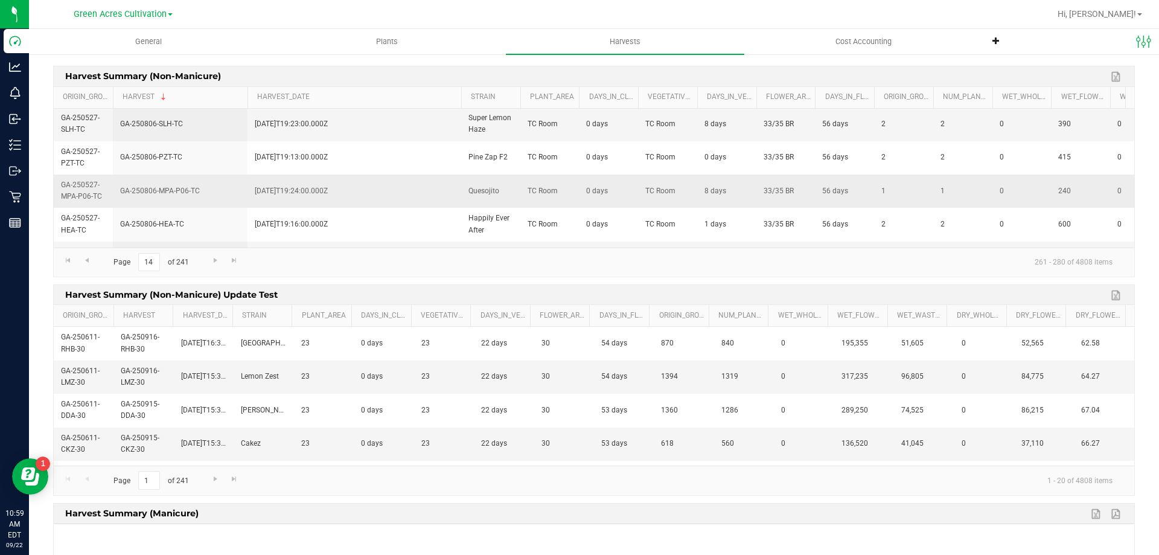
click at [212, 183] on td "GA-250806-MPA-P06-TC" at bounding box center [180, 190] width 135 height 33
drag, startPoint x: 211, startPoint y: 190, endPoint x: 120, endPoint y: 196, distance: 91.9
click at [120, 196] on td "GA-250806-MPA-P06-TC" at bounding box center [180, 190] width 135 height 33
copy td "GA-250806-MPA-P06-TC"
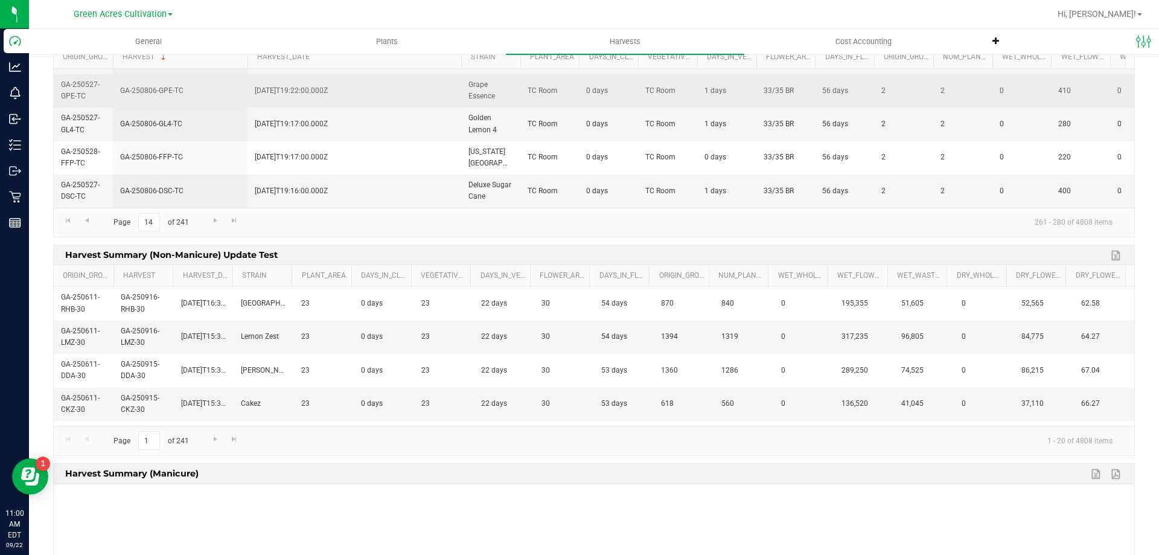
scroll to position [60, 0]
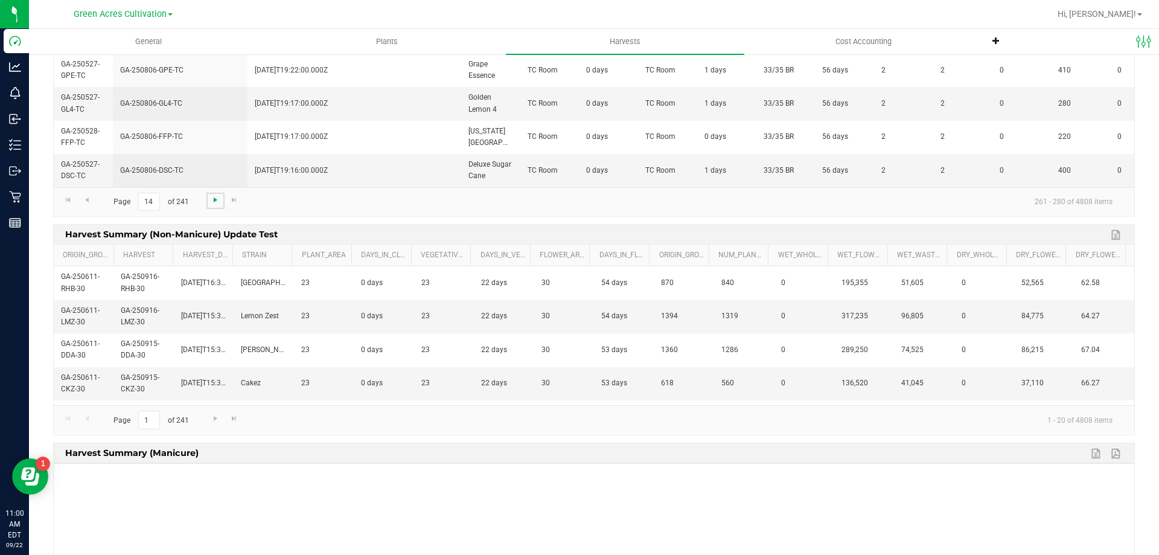
click at [212, 195] on span "Go to the next page" at bounding box center [216, 200] width 10 height 10
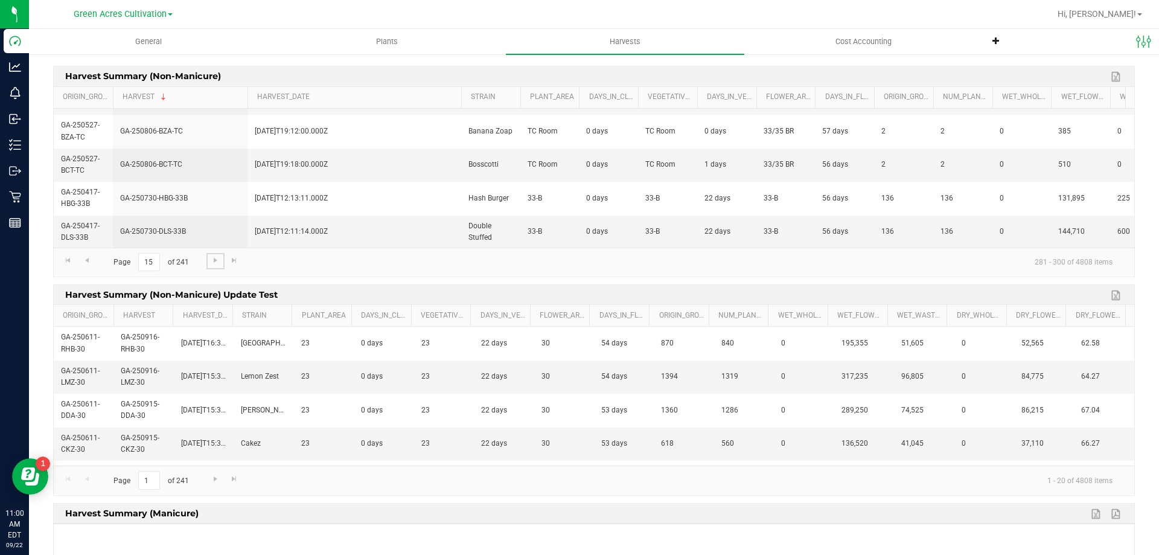
scroll to position [0, 0]
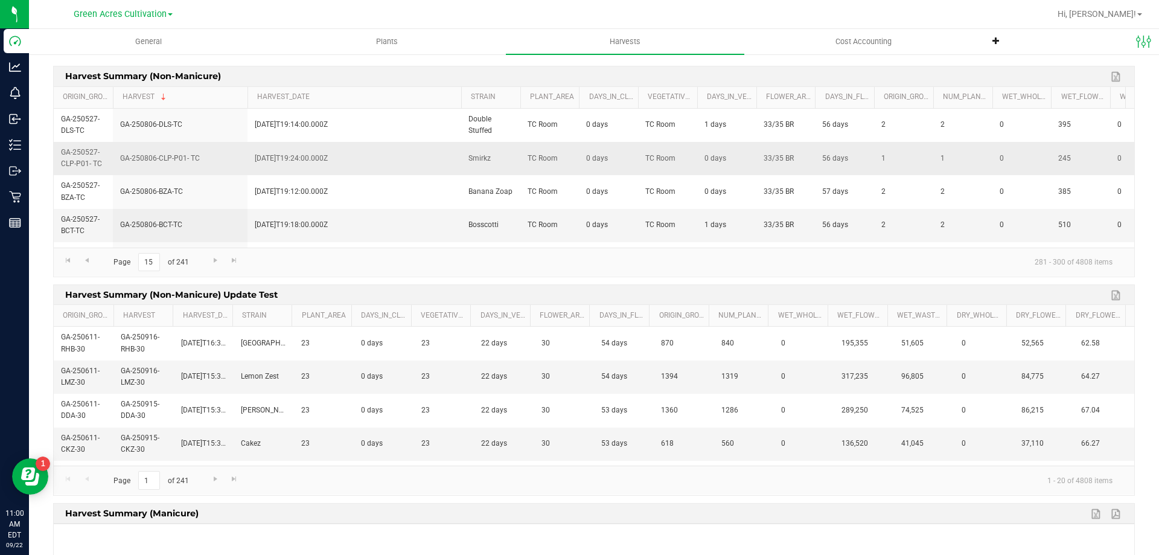
click at [205, 159] on td "GA-250806-CLP-P01- TC" at bounding box center [180, 158] width 135 height 33
drag, startPoint x: 202, startPoint y: 159, endPoint x: 181, endPoint y: 159, distance: 21.1
click at [181, 159] on td "GA-250806-CLP-P01- TC" at bounding box center [180, 158] width 135 height 33
click at [186, 159] on td "GA-250806-CLP-P01- TC" at bounding box center [180, 158] width 135 height 33
drag, startPoint x: 202, startPoint y: 158, endPoint x: 185, endPoint y: 158, distance: 16.9
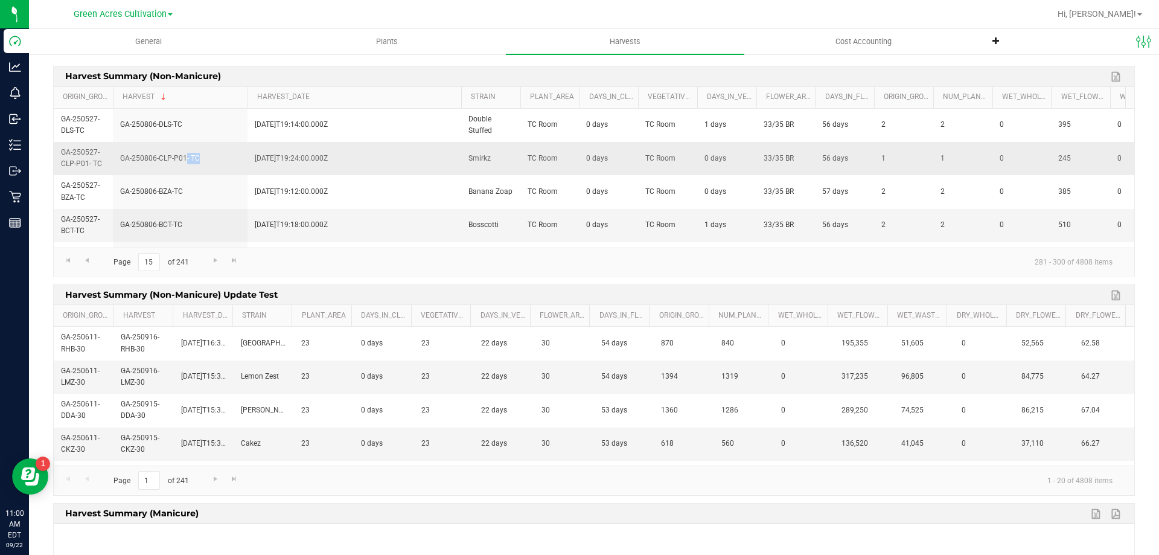
click at [185, 158] on td "GA-250806-CLP-P01- TC" at bounding box center [180, 158] width 135 height 33
click at [199, 159] on td "GA-250806-CLP-P01- TC" at bounding box center [180, 158] width 135 height 33
drag, startPoint x: 205, startPoint y: 159, endPoint x: 184, endPoint y: 161, distance: 21.2
click at [184, 161] on td "GA-250806-CLP-P01- TC" at bounding box center [180, 158] width 135 height 33
copy td "- TC"
